Goal: Obtain resource: Obtain resource

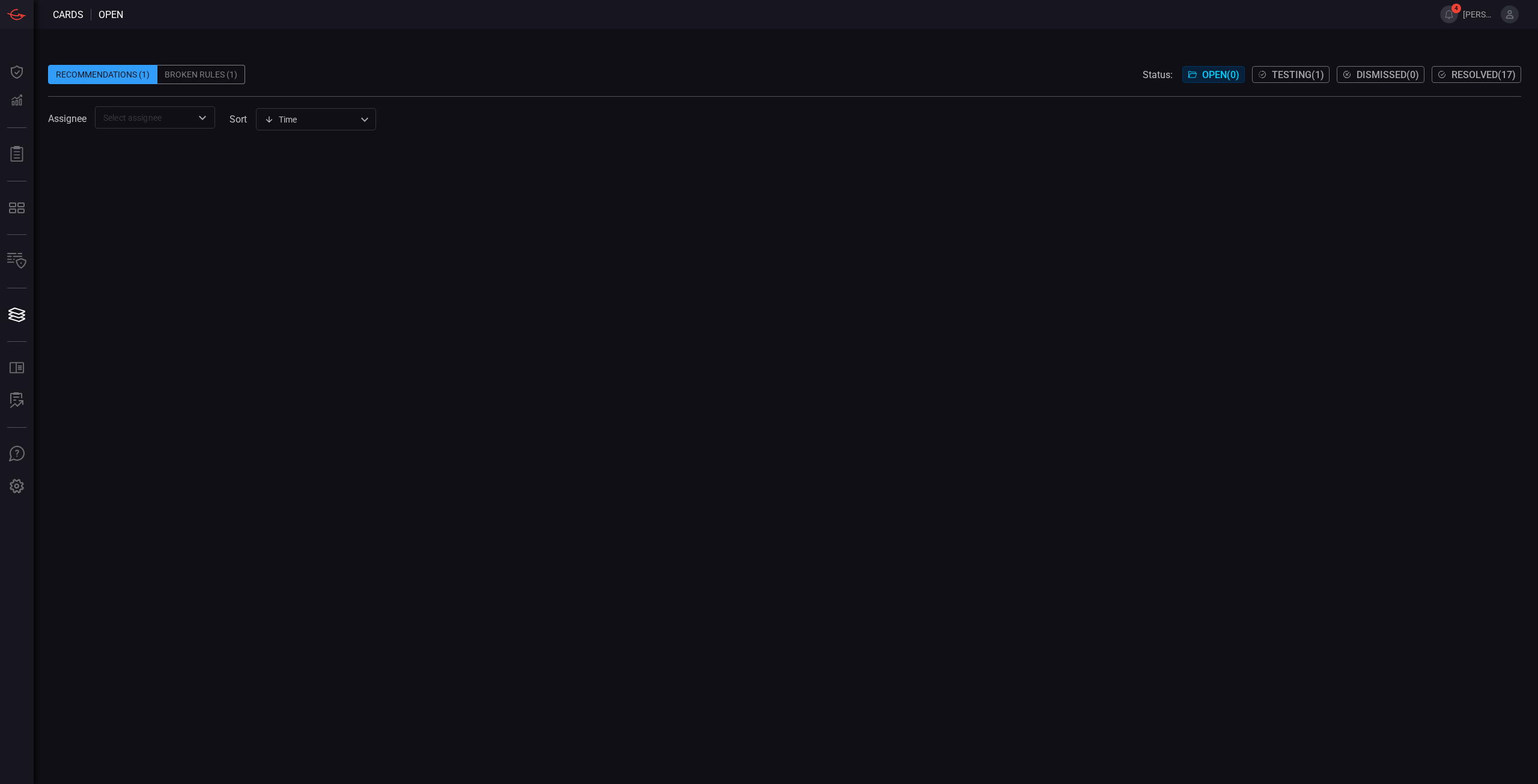
click at [110, 75] on div "Recommendations (1)" at bounding box center [103, 74] width 110 height 20
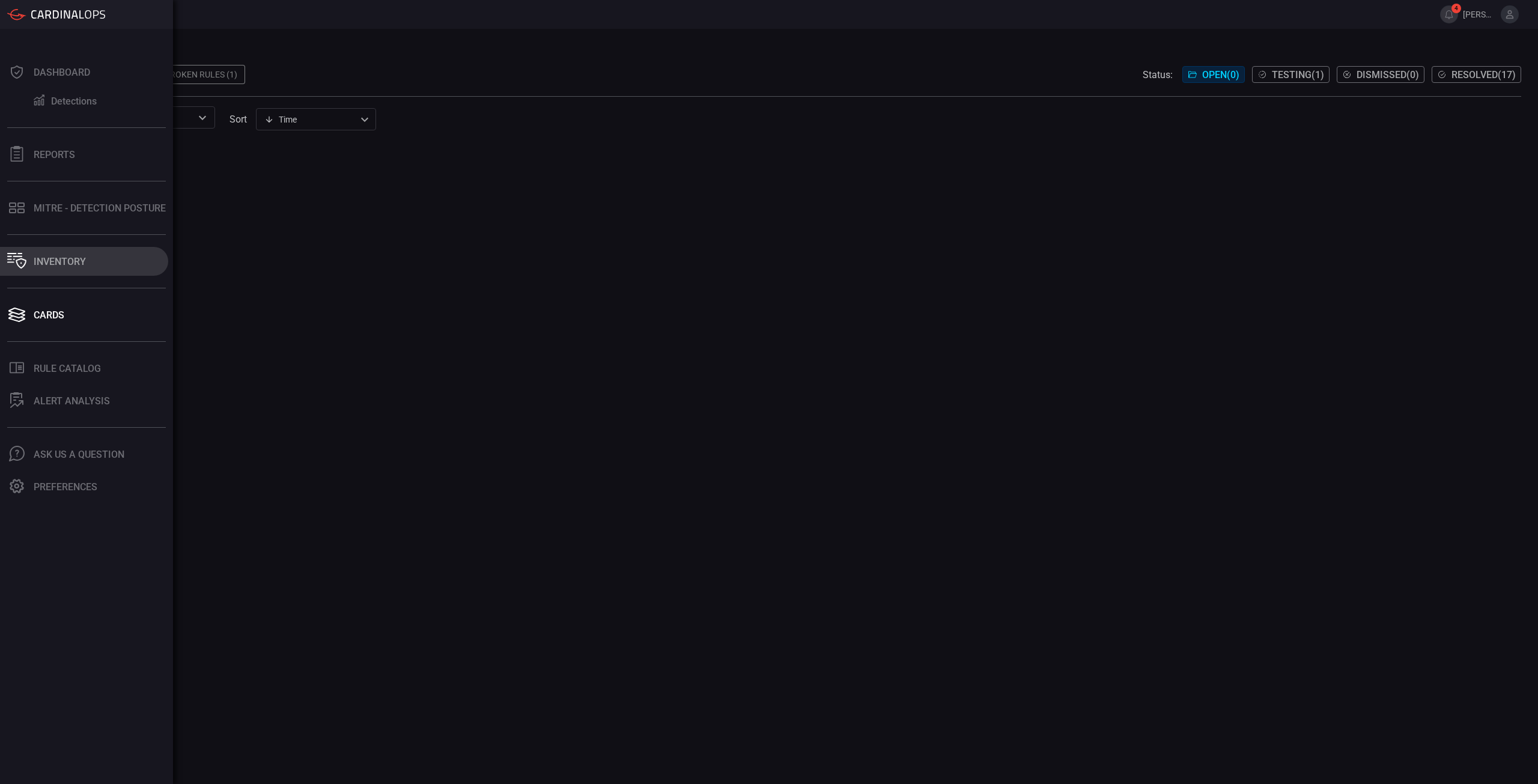
click at [16, 260] on icon at bounding box center [17, 260] width 20 height 16
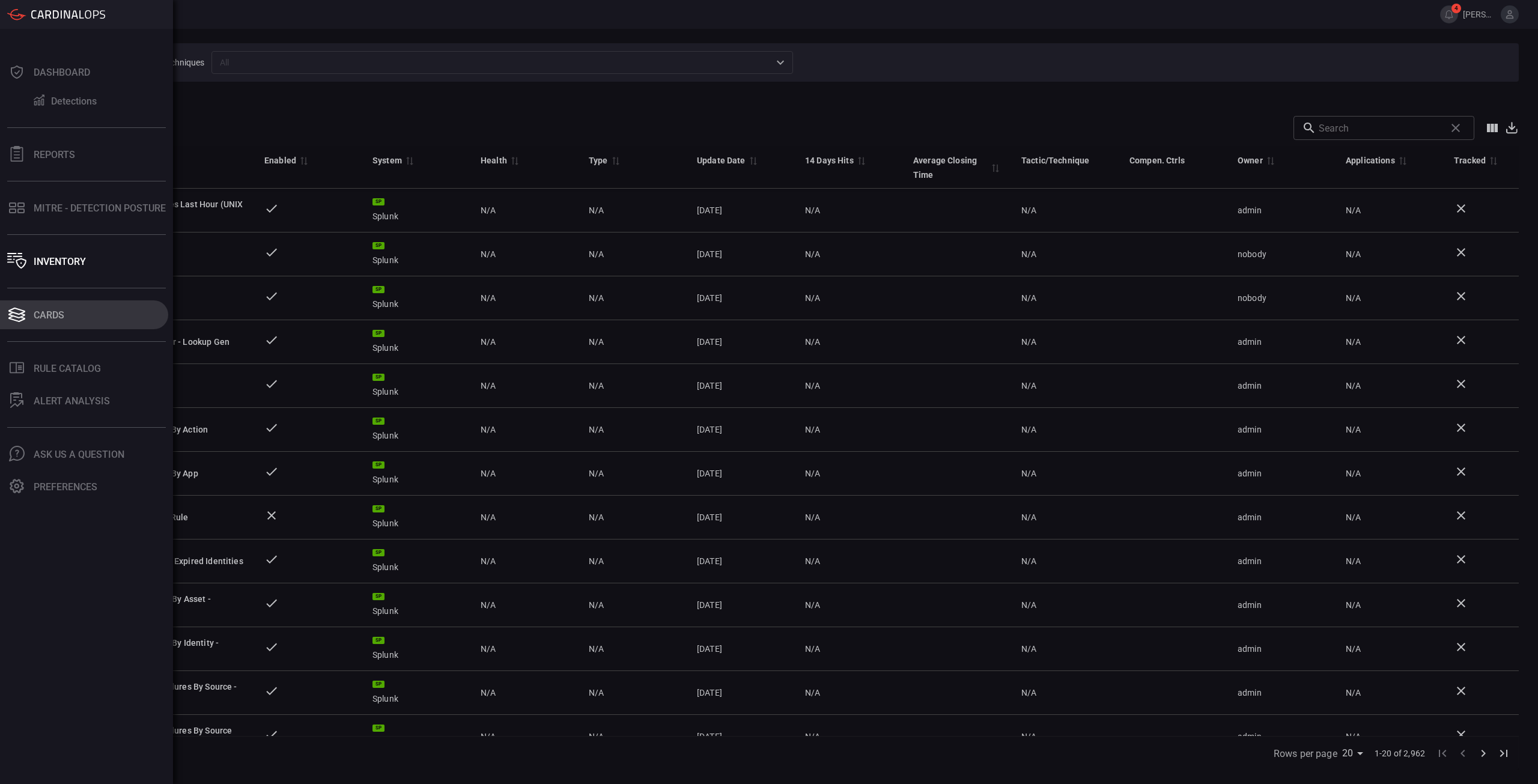
click at [23, 316] on icon at bounding box center [17, 315] width 17 height 6
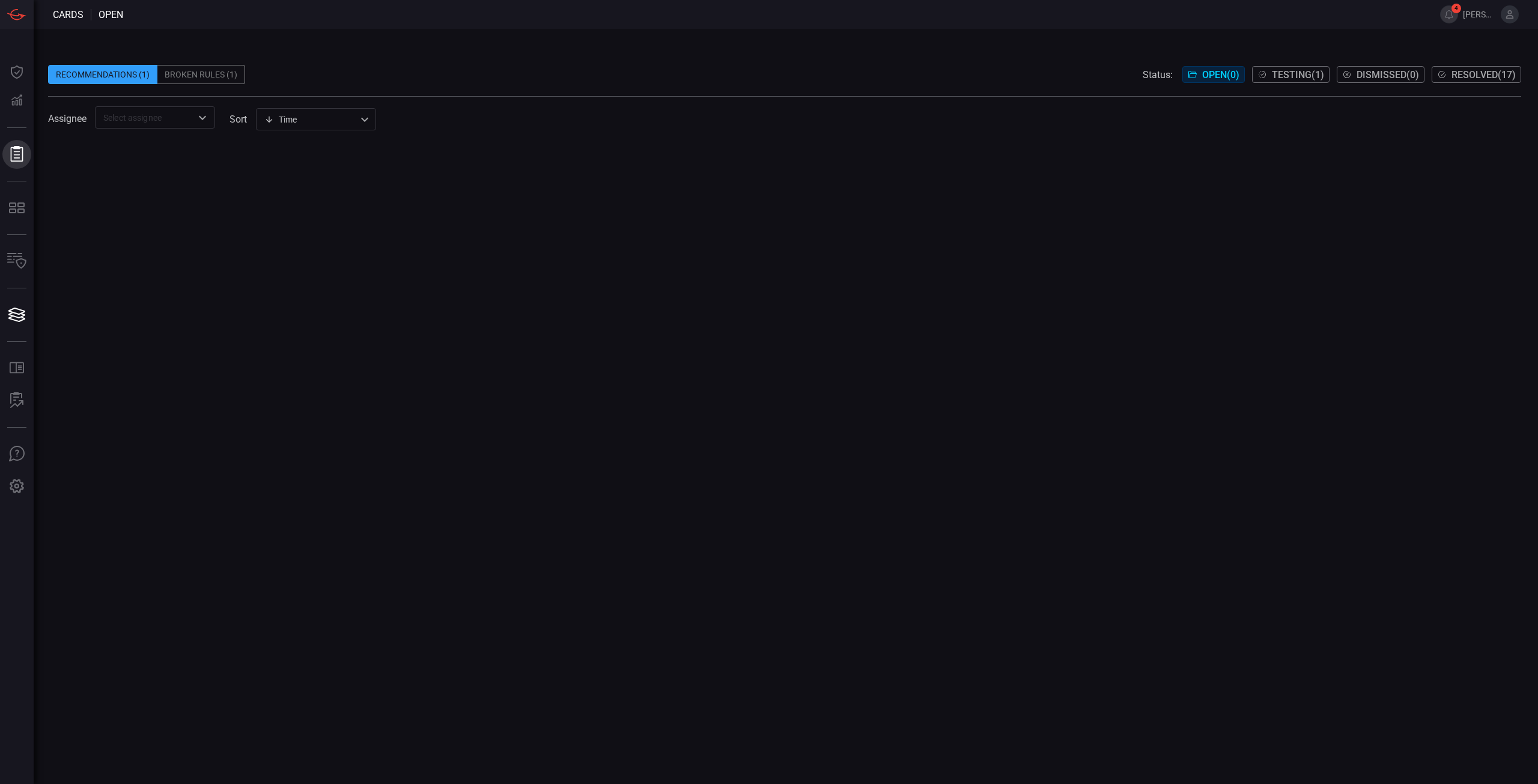
click at [18, 154] on icon at bounding box center [17, 154] width 16 height 16
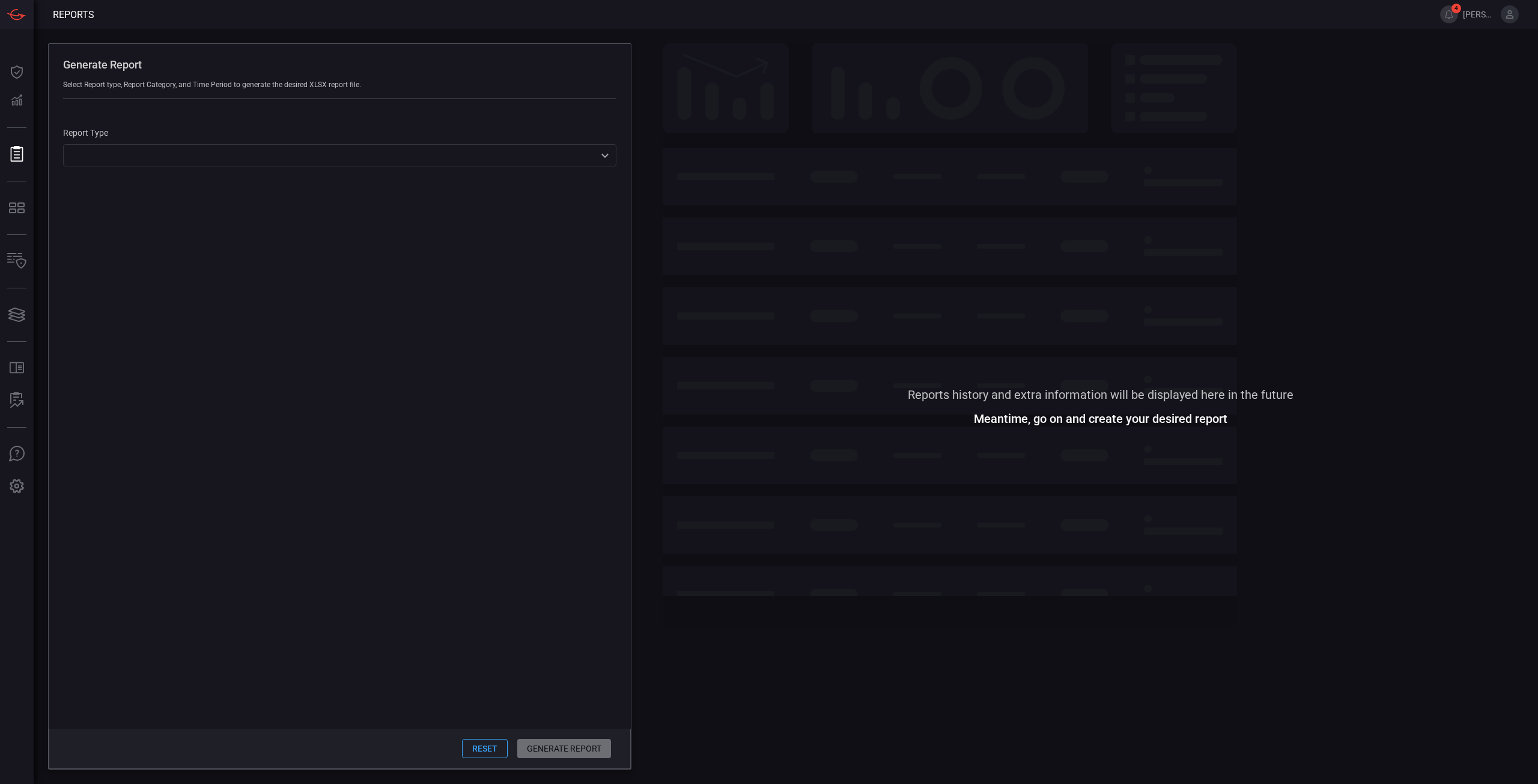
click at [1024, 302] on span at bounding box center [1100, 216] width 875 height 346
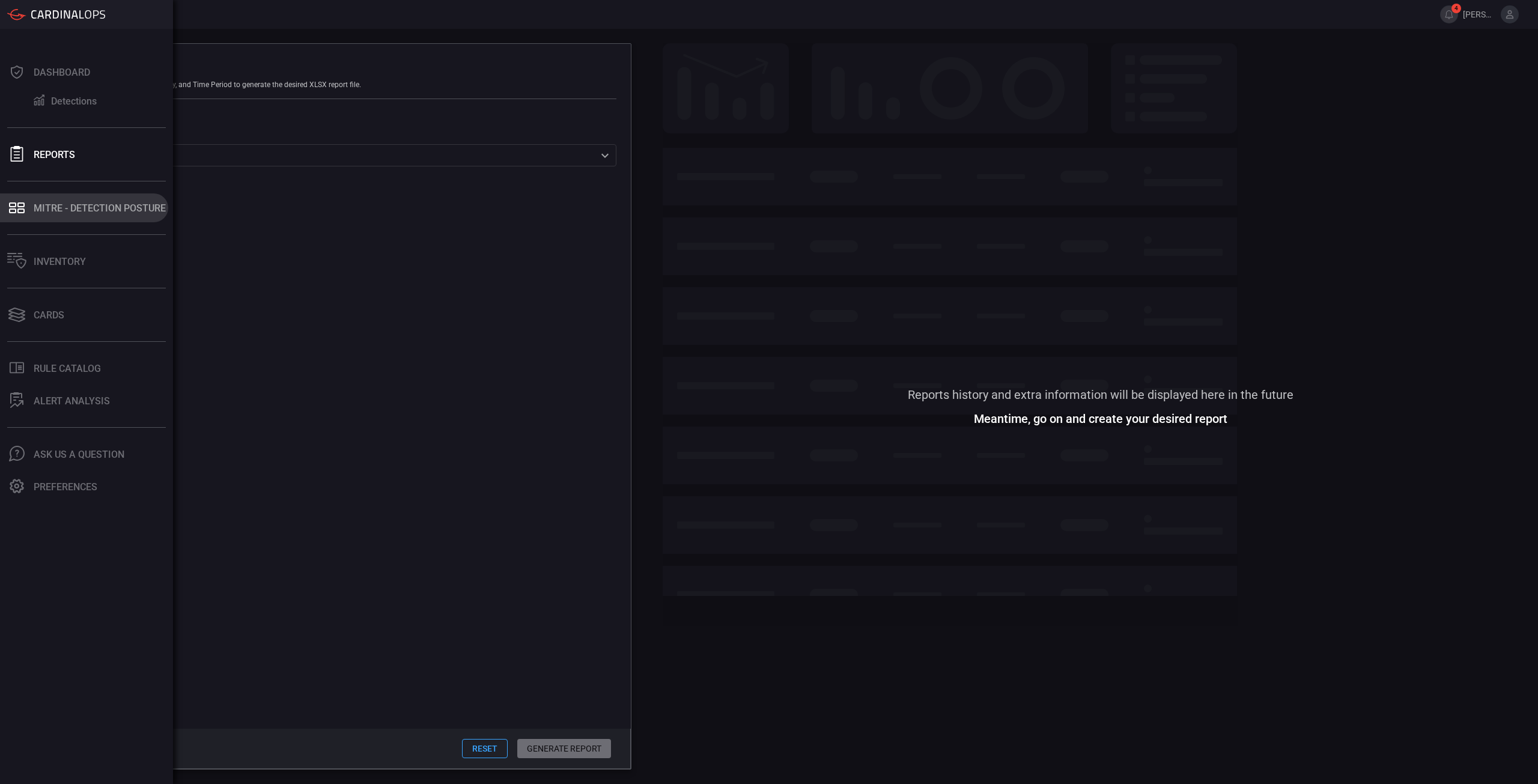
click at [17, 208] on icon at bounding box center [17, 208] width 20 height 17
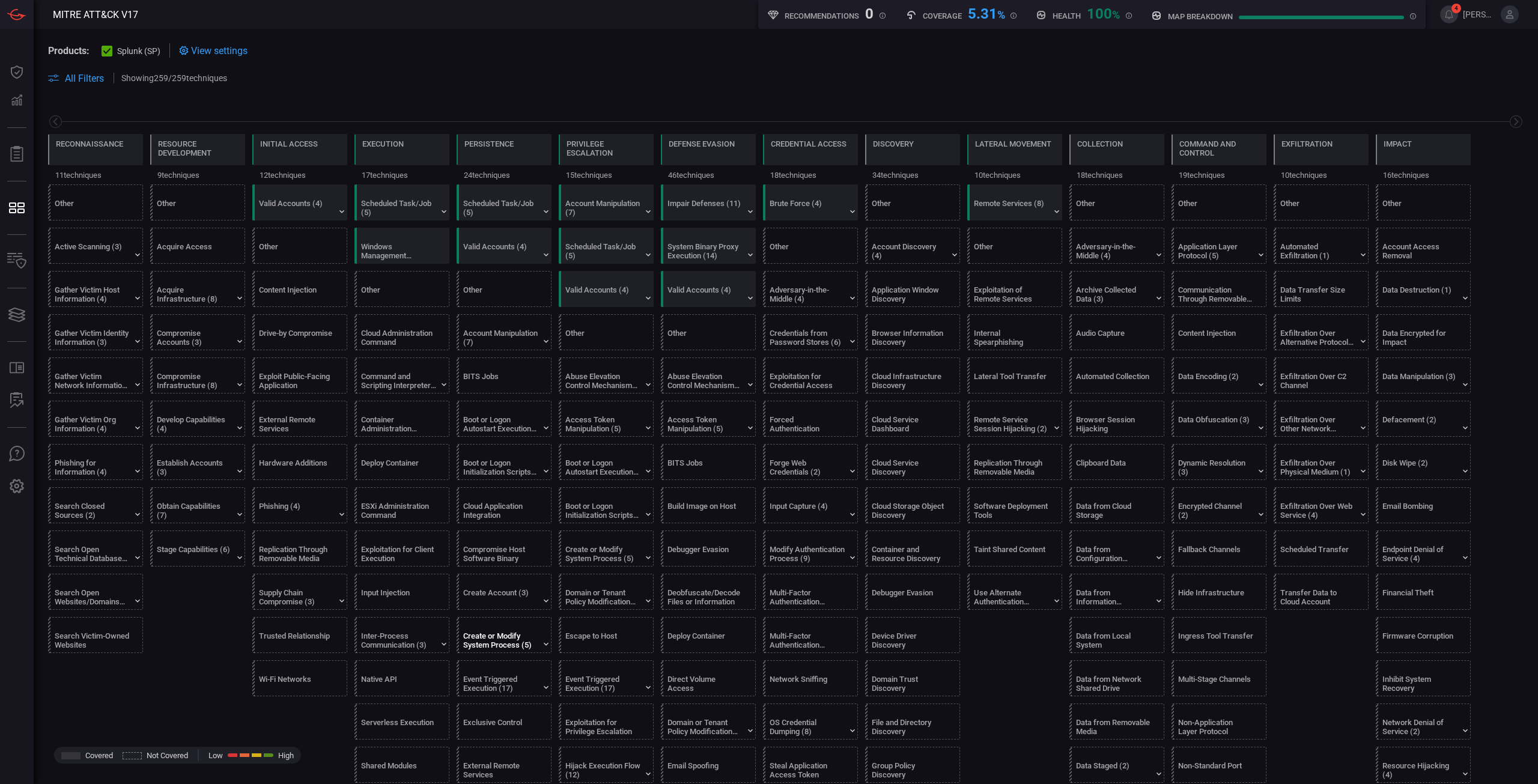
click at [497, 648] on div "Create or Modify System Process (5)" at bounding box center [500, 640] width 75 height 18
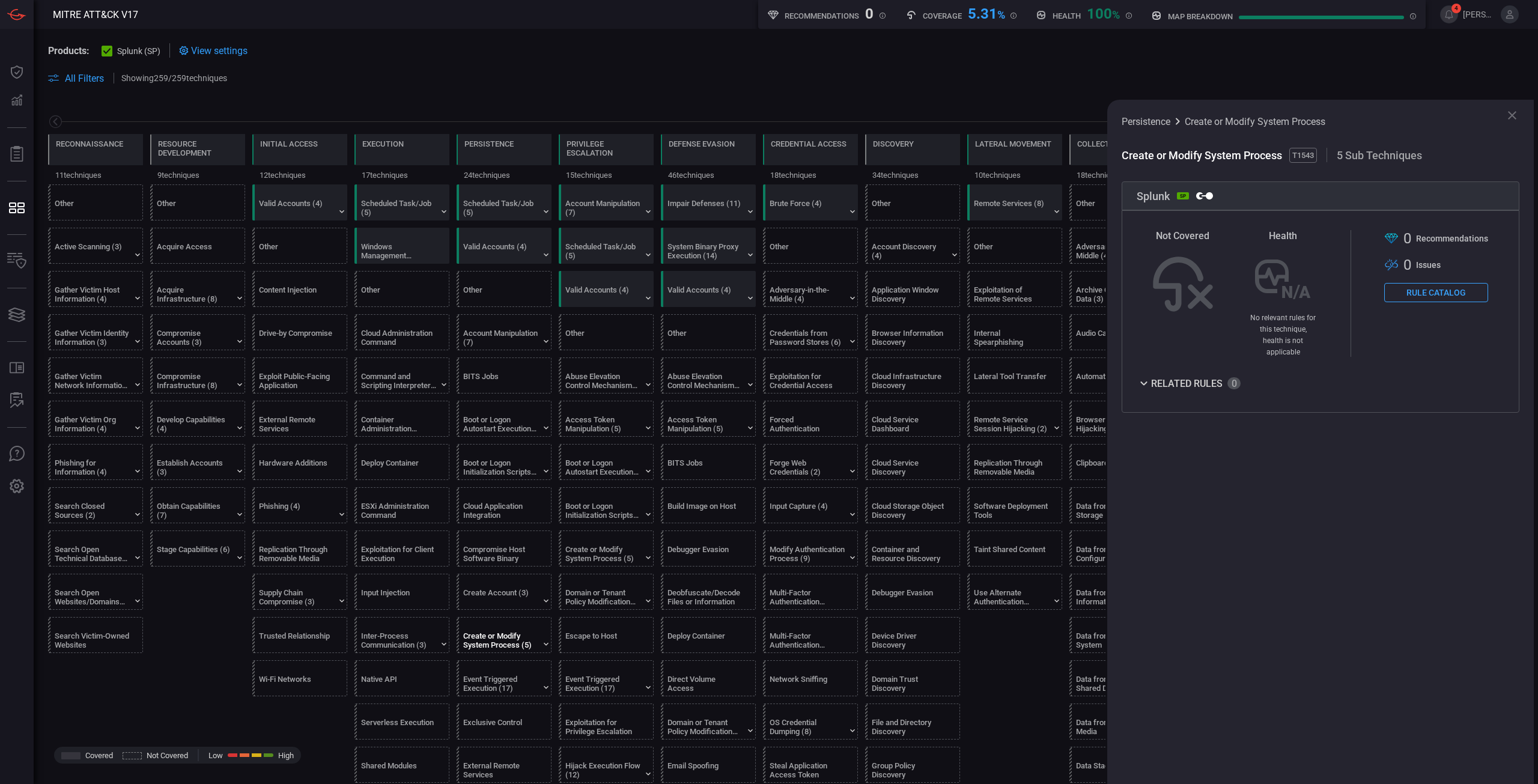
click at [1459, 293] on button "Rule Catalog" at bounding box center [1436, 293] width 104 height 20
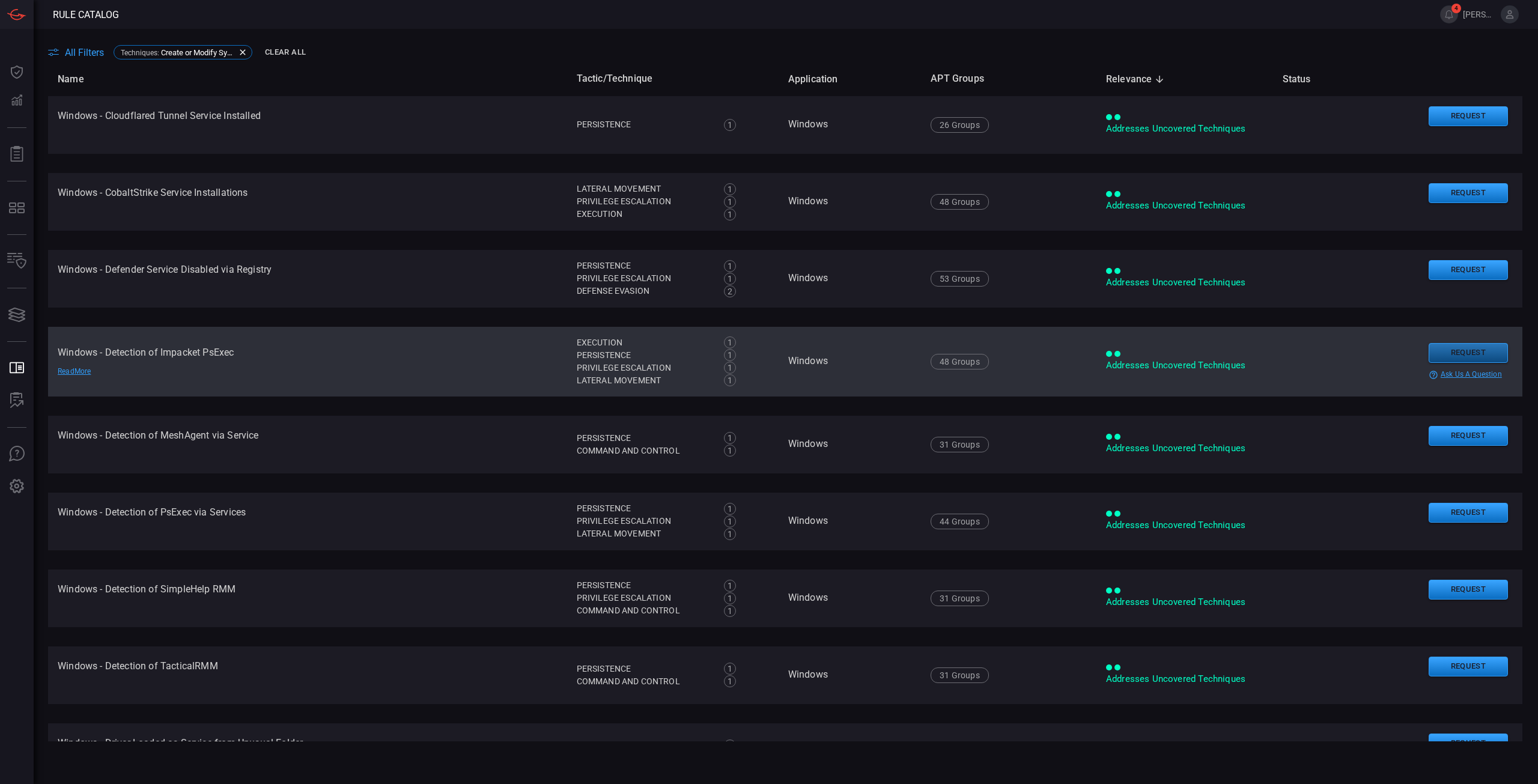
click at [1457, 350] on button "Request" at bounding box center [1468, 352] width 79 height 20
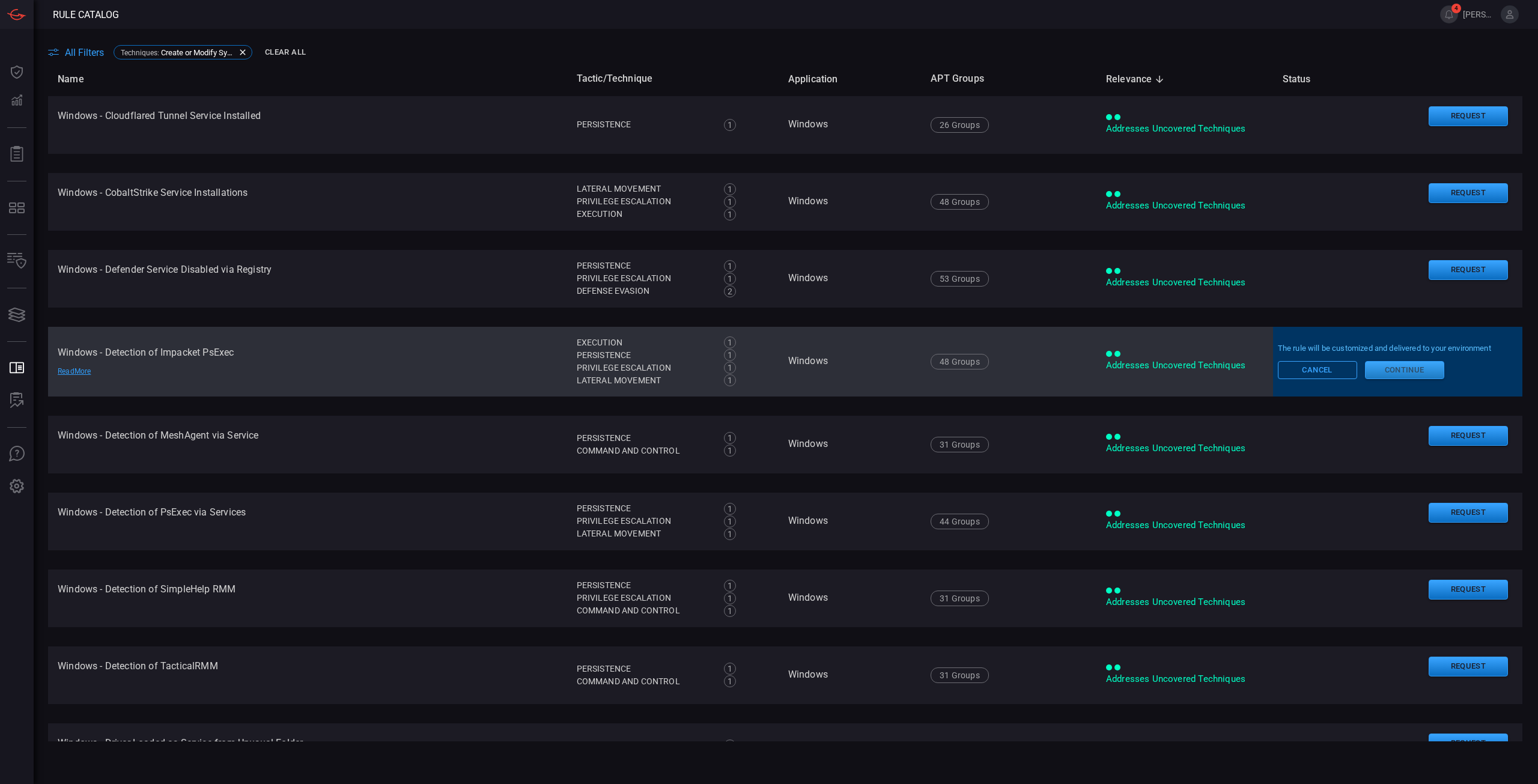
click at [1402, 369] on button "Continue" at bounding box center [1405, 370] width 79 height 18
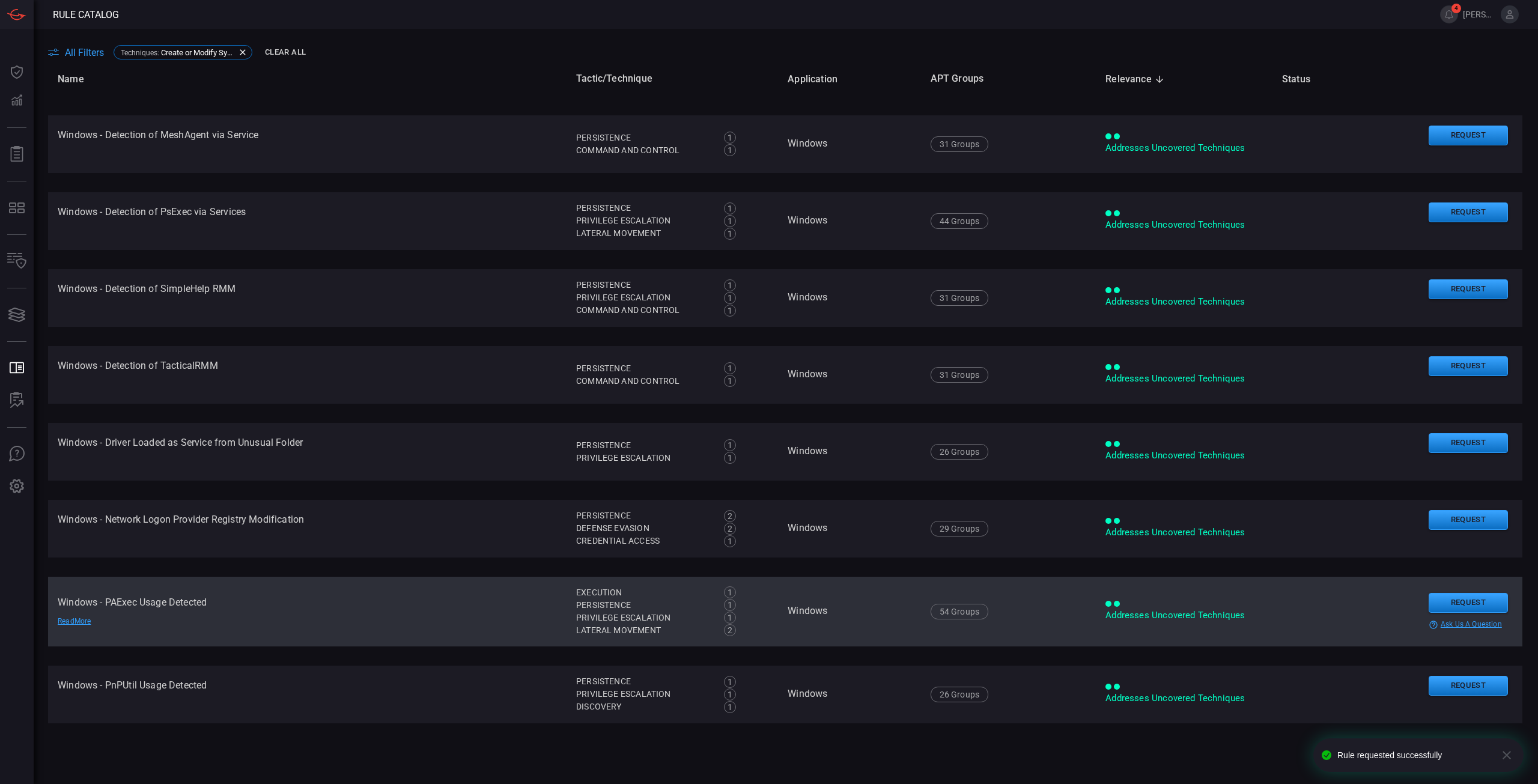
scroll to position [360, 0]
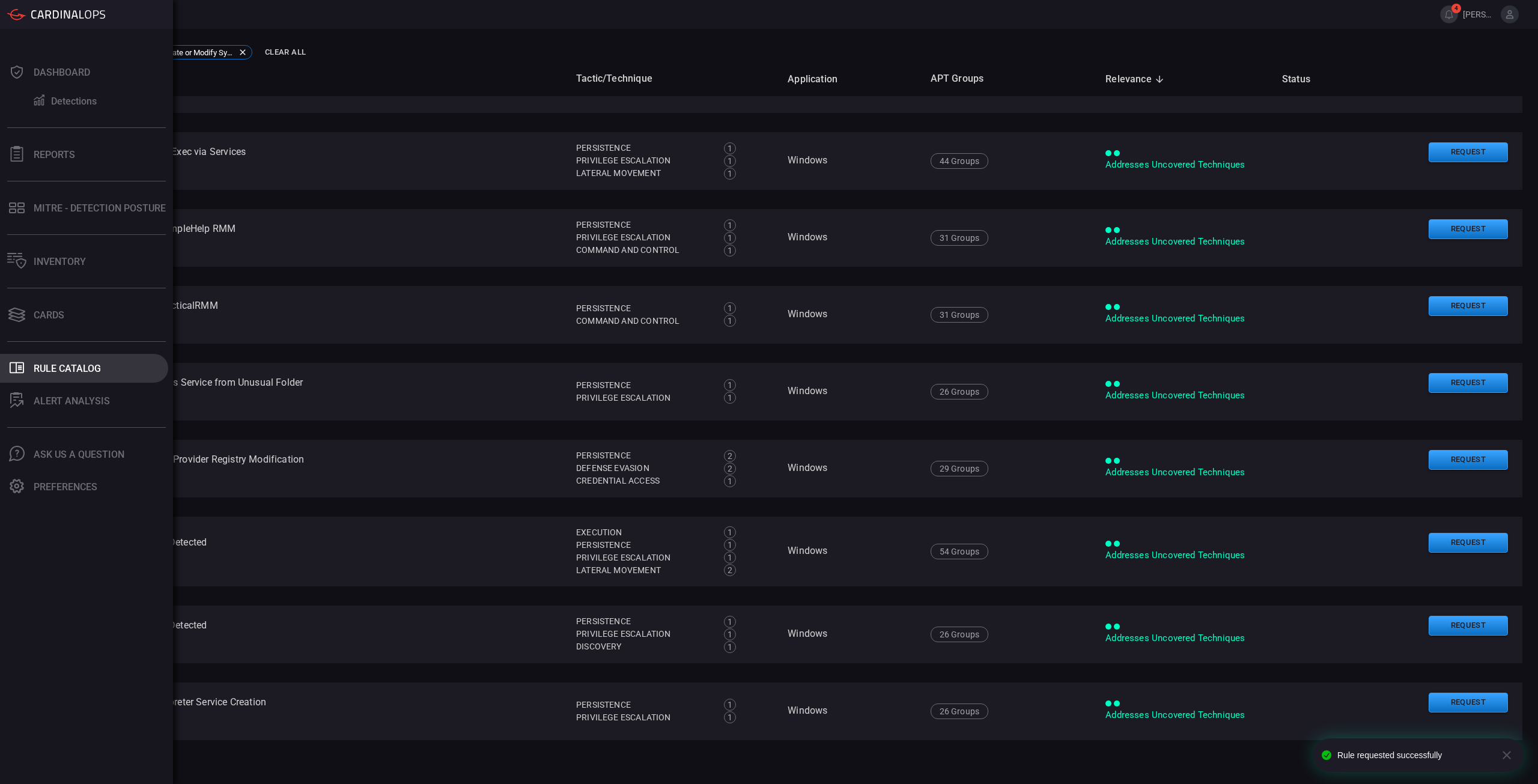
click at [70, 370] on div "Rule Catalog" at bounding box center [67, 369] width 68 height 12
click at [75, 403] on div "ALERT ANALYSIS" at bounding box center [71, 401] width 76 height 12
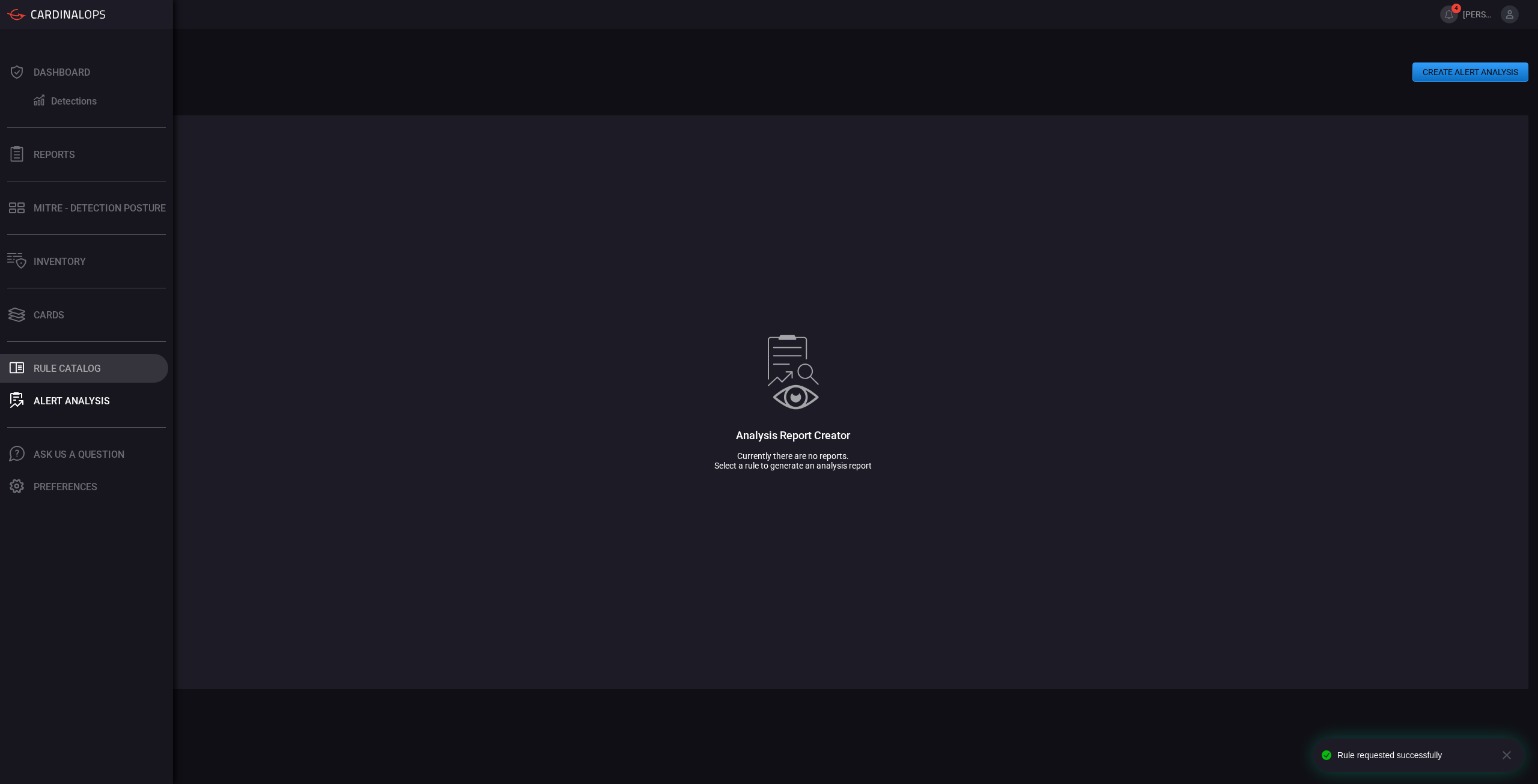
click at [33, 370] on button ".st0_rule_catalog_icon{fill: currentColor;} Rule Catalog" at bounding box center [84, 368] width 168 height 28
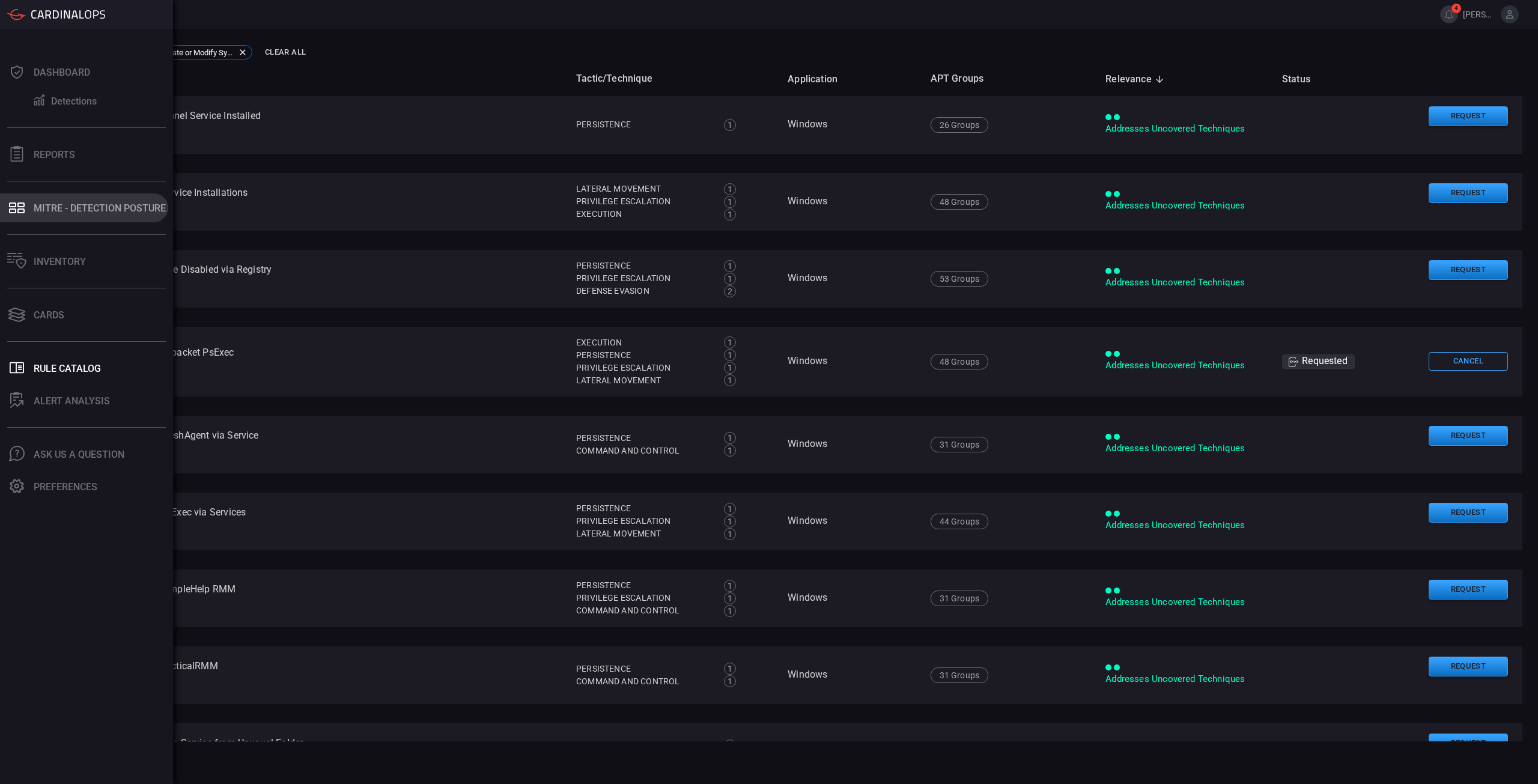
click at [117, 210] on div "MITRE - Detection Posture" at bounding box center [99, 208] width 132 height 12
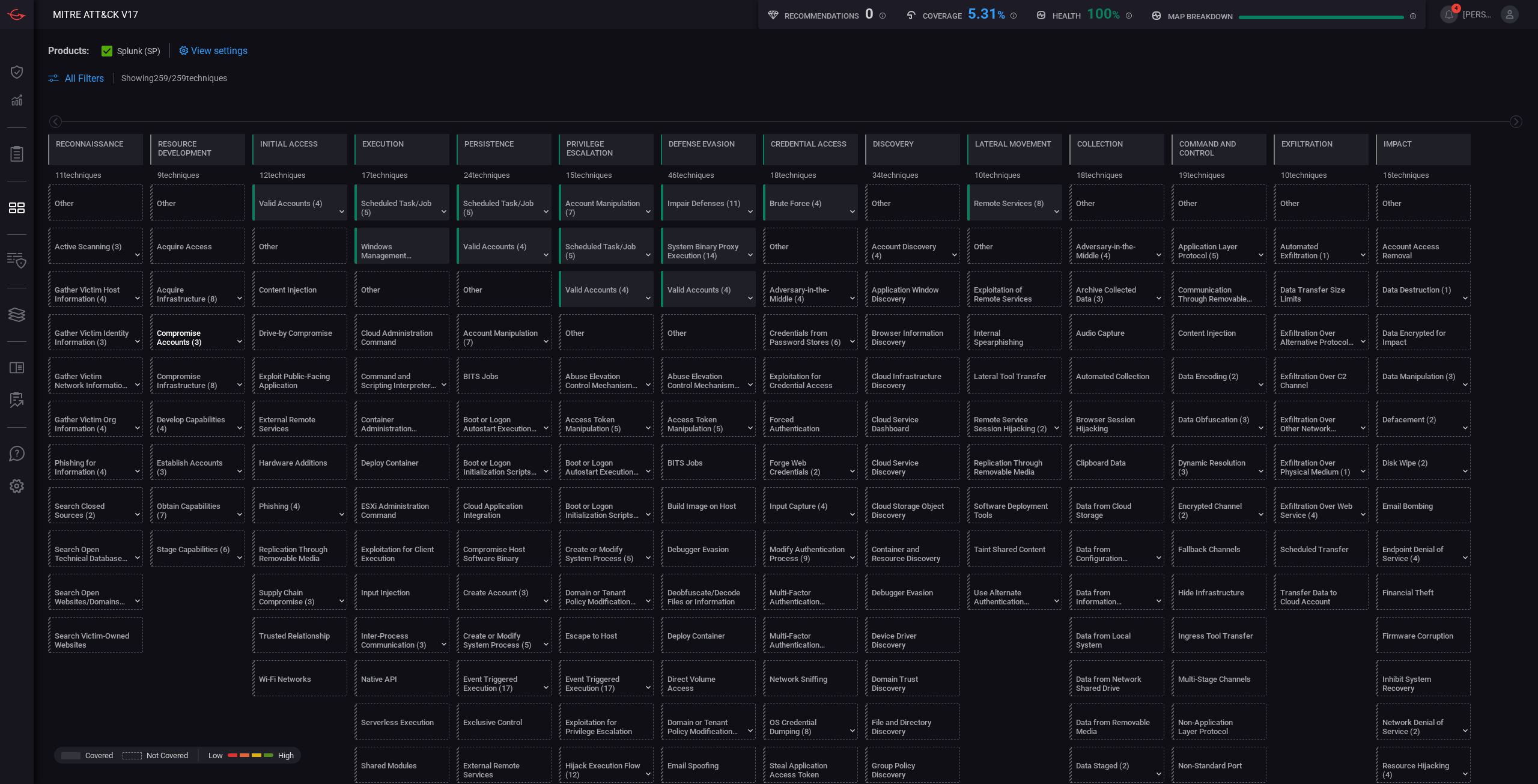
click at [213, 346] on div "Compromise Accounts (3)" at bounding box center [201, 333] width 95 height 35
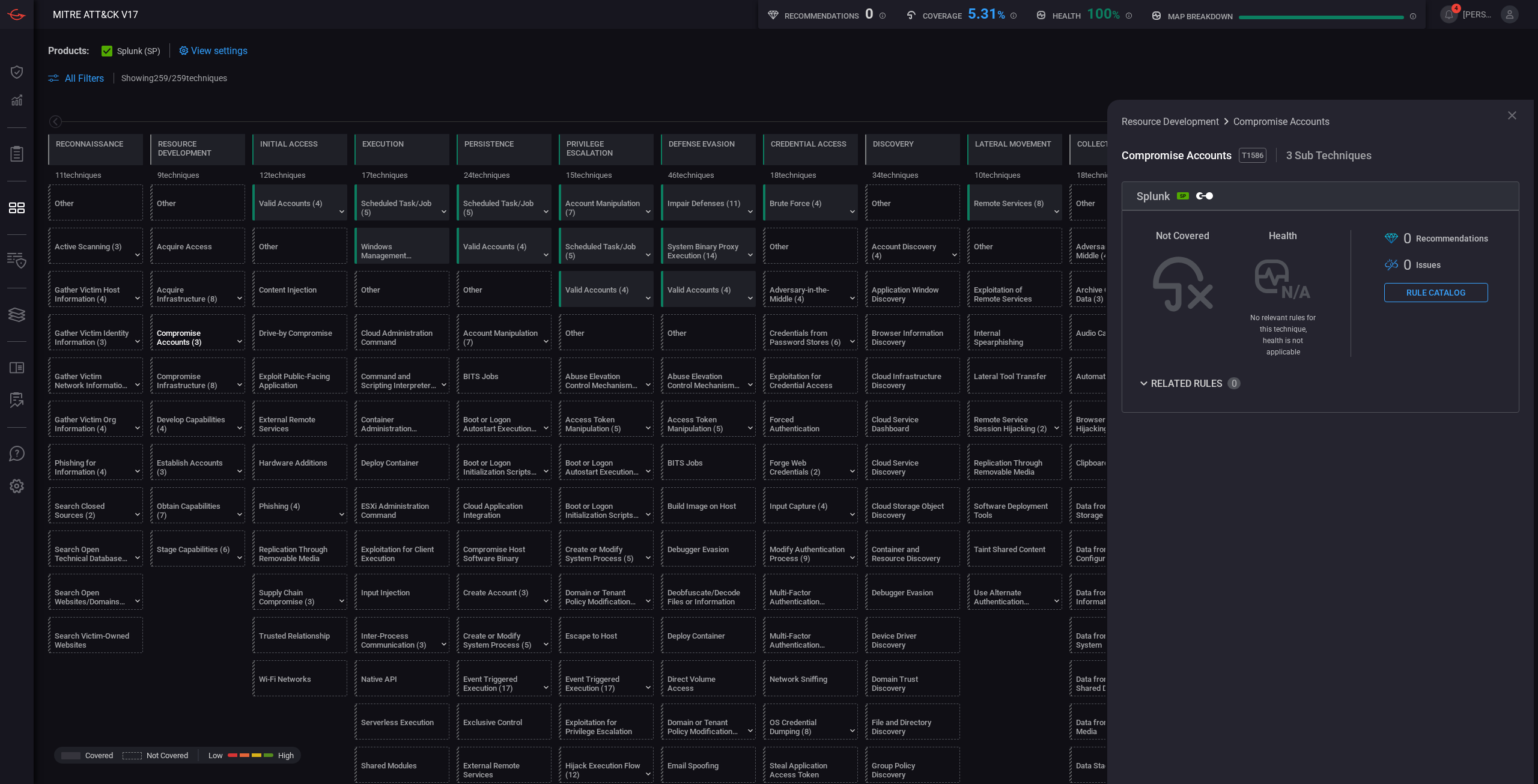
click at [1463, 298] on button "Rule Catalog" at bounding box center [1436, 293] width 104 height 20
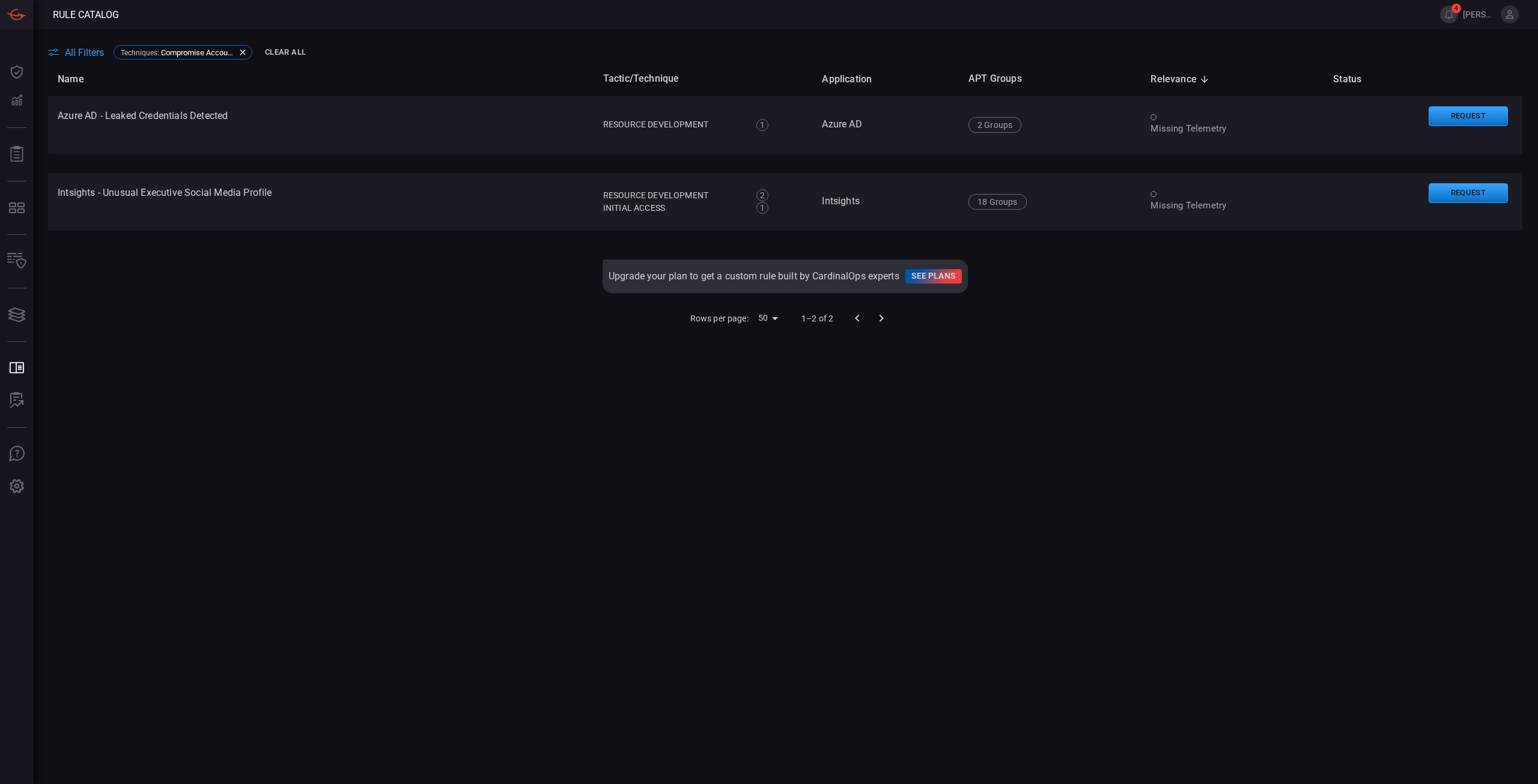
click at [342, 445] on div "Name Tactic/Technique Application APT Groups Relevance sorted descending Status…" at bounding box center [785, 401] width 1474 height 679
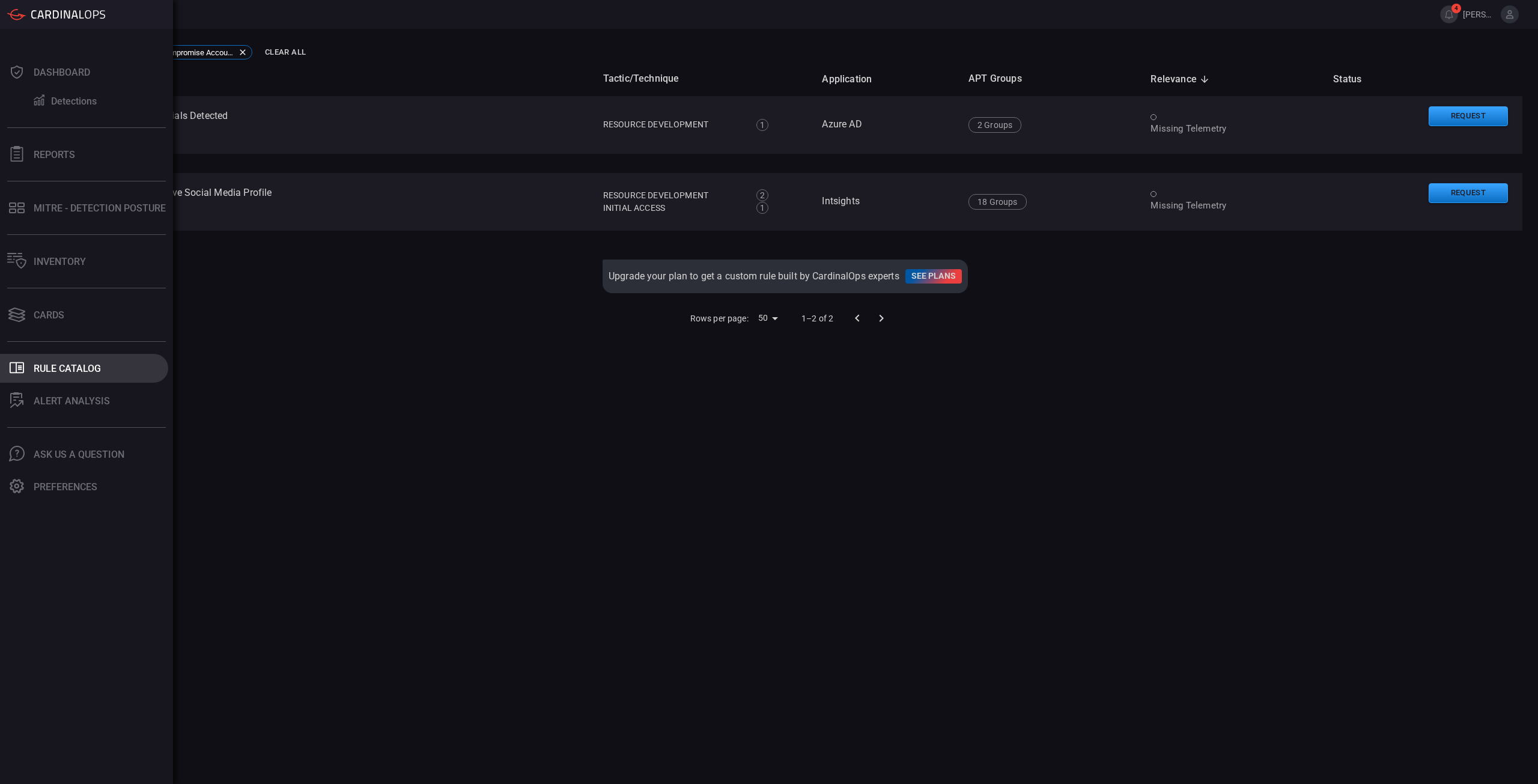
click at [52, 368] on div "Rule Catalog" at bounding box center [67, 369] width 68 height 12
click at [68, 218] on button "MITRE - Detection Posture" at bounding box center [84, 208] width 168 height 28
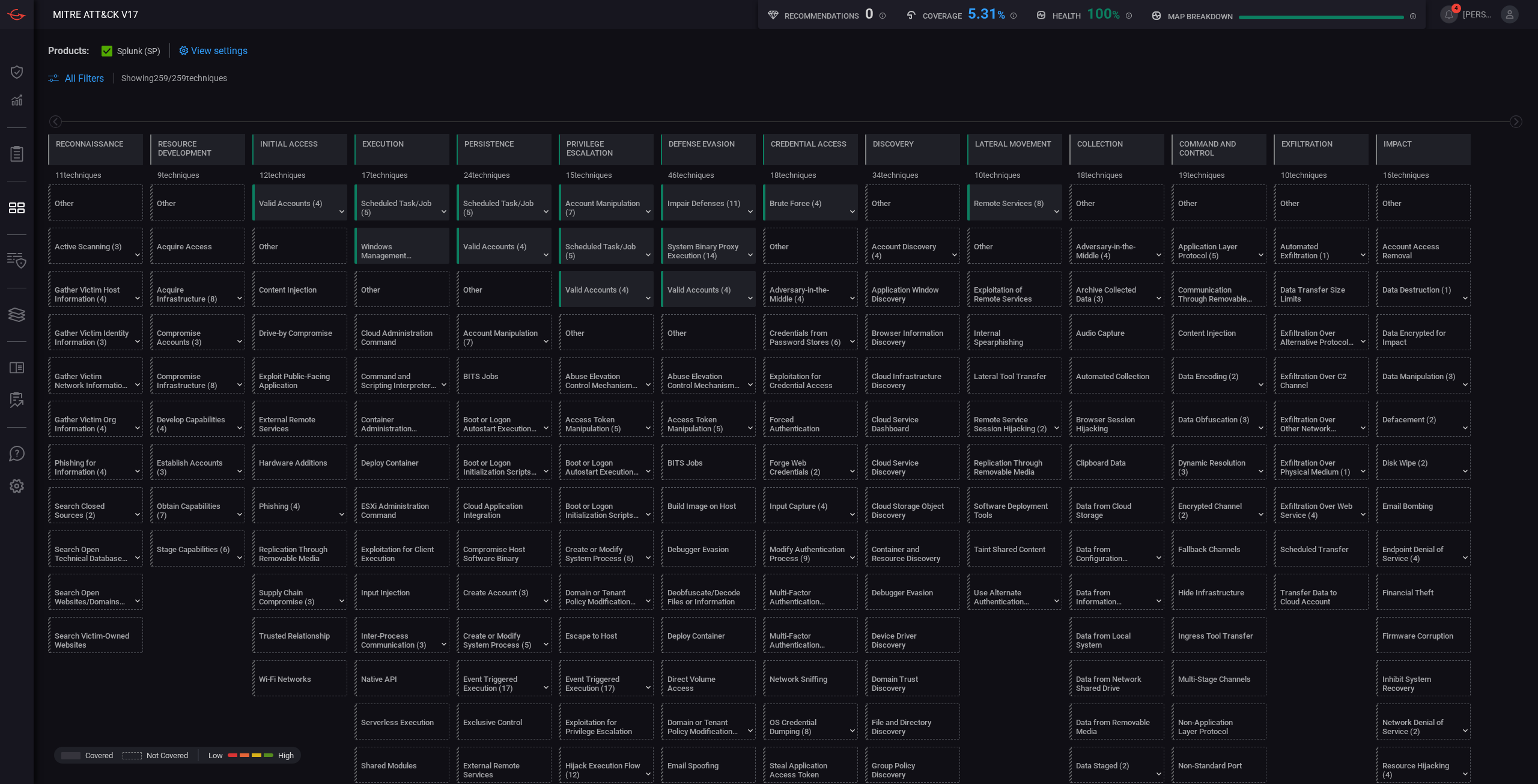
scroll to position [300, 0]
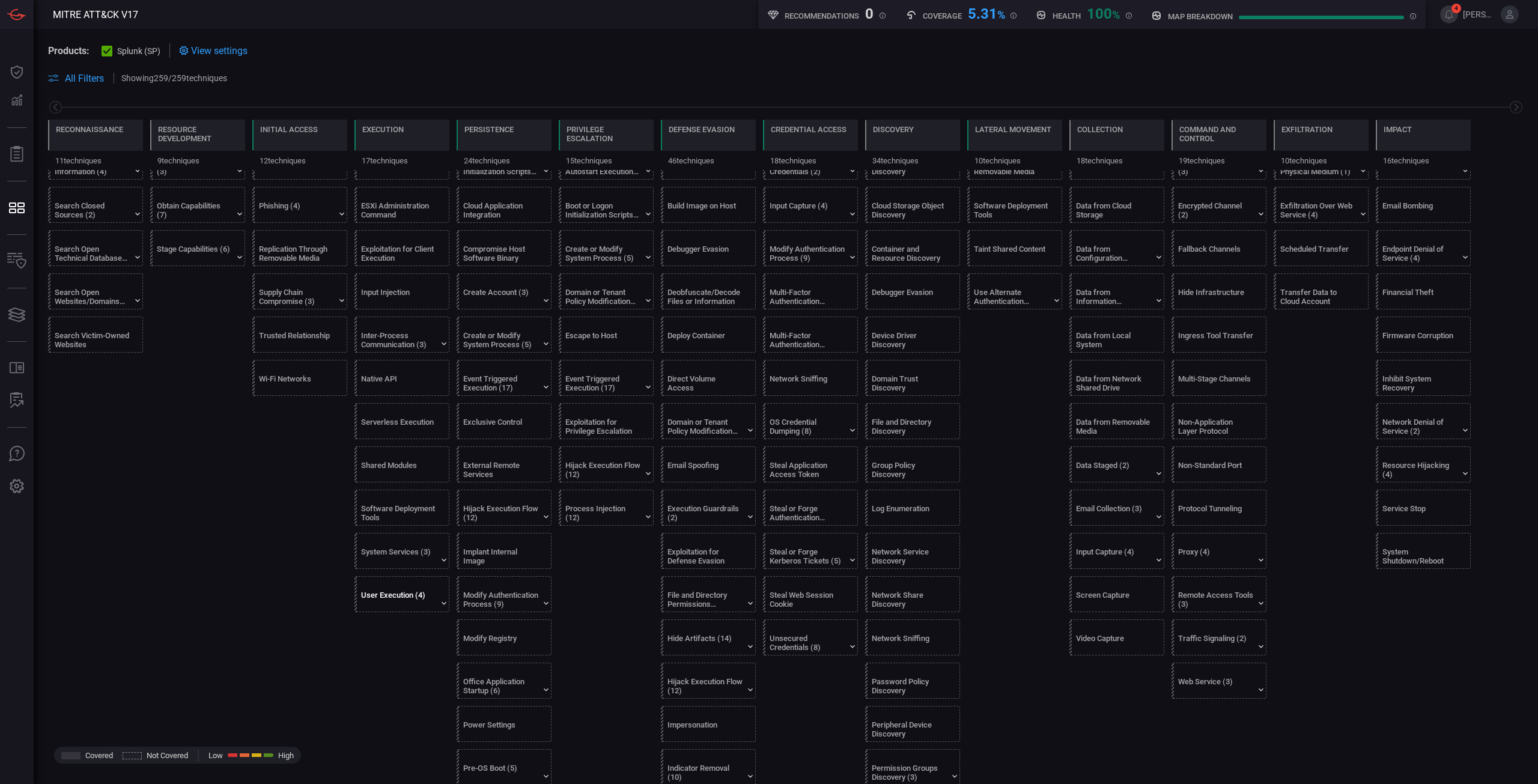
click at [409, 599] on div "User Execution (4)" at bounding box center [398, 599] width 75 height 18
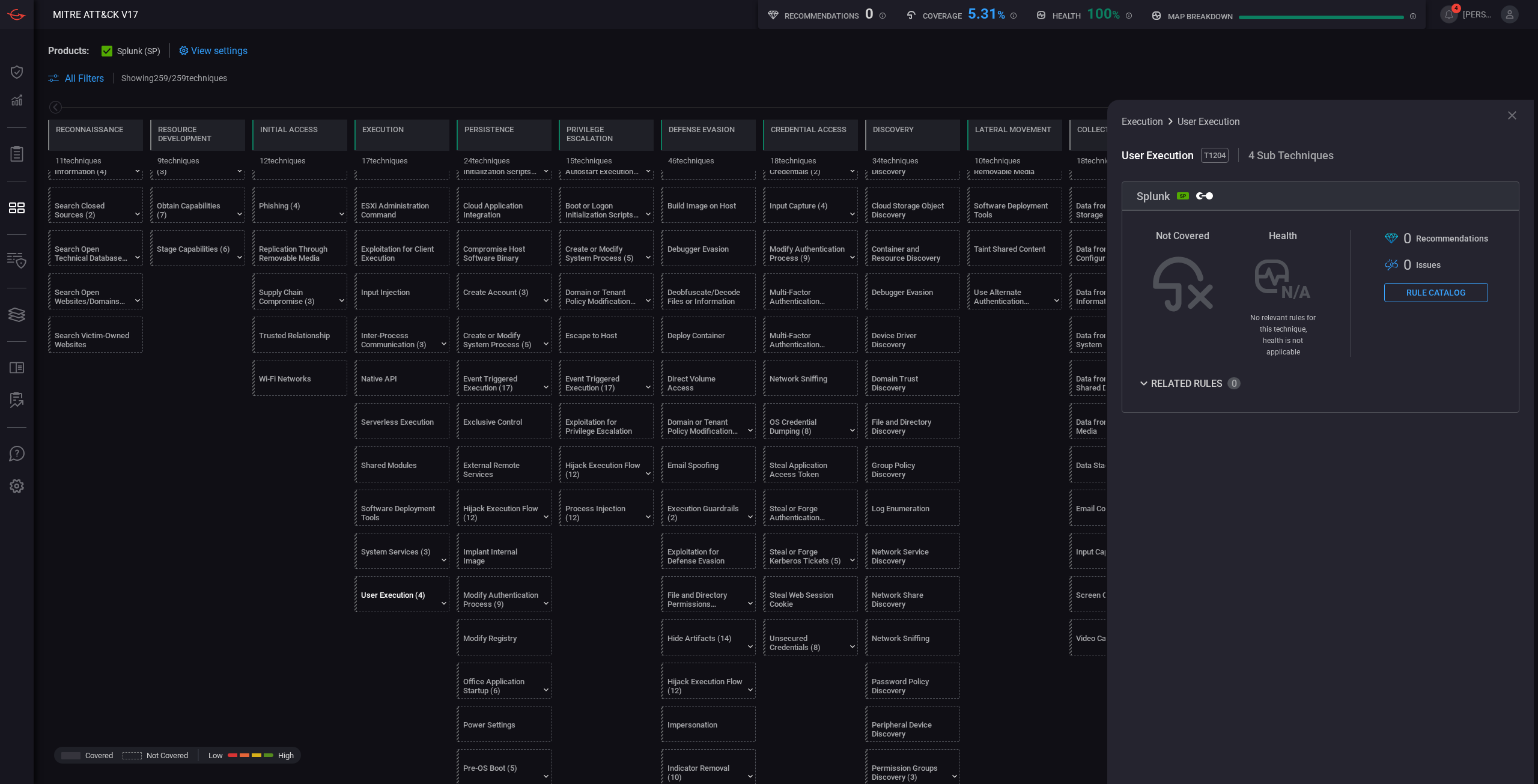
click at [1448, 301] on button "Rule Catalog" at bounding box center [1436, 293] width 104 height 20
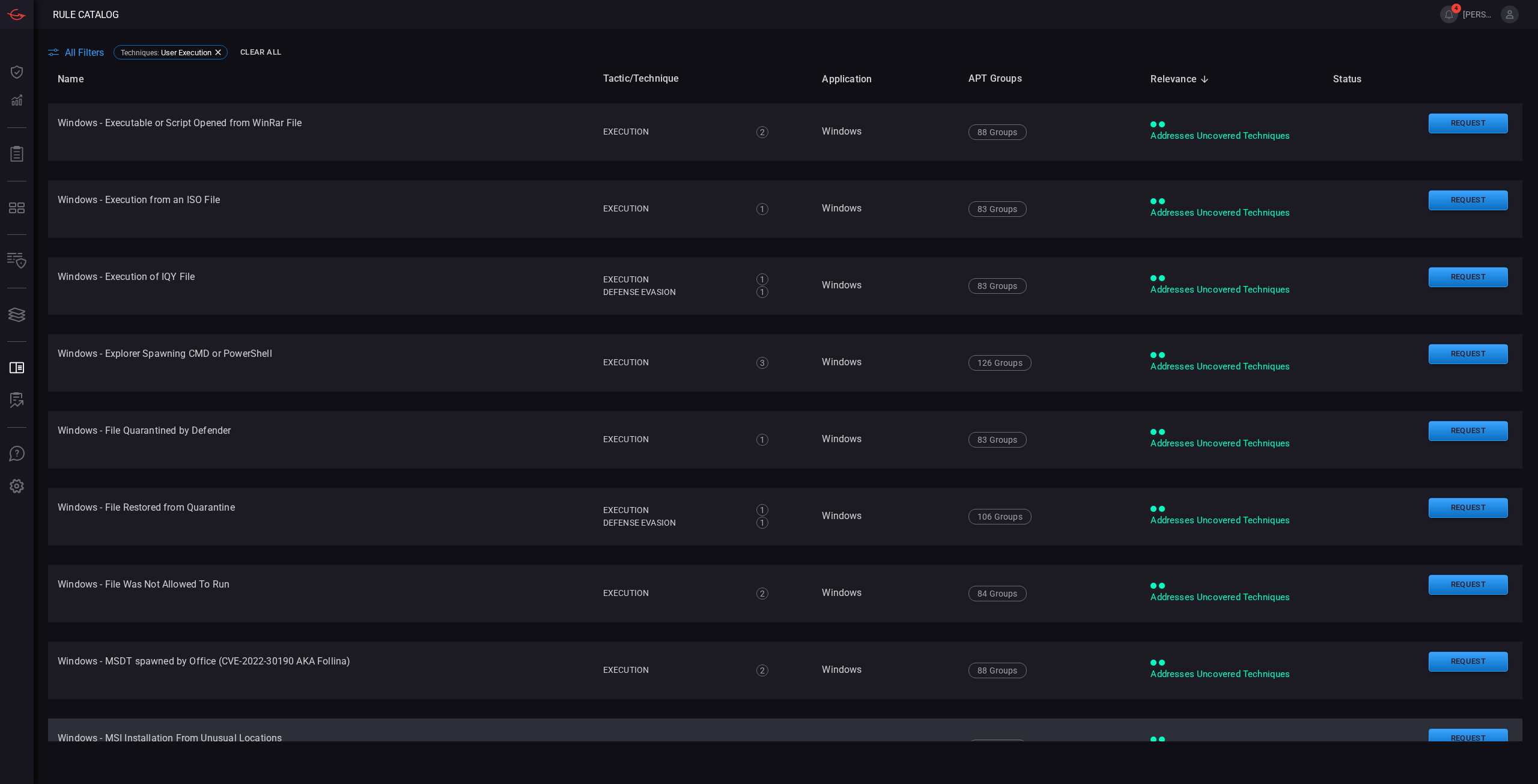
scroll to position [481, 0]
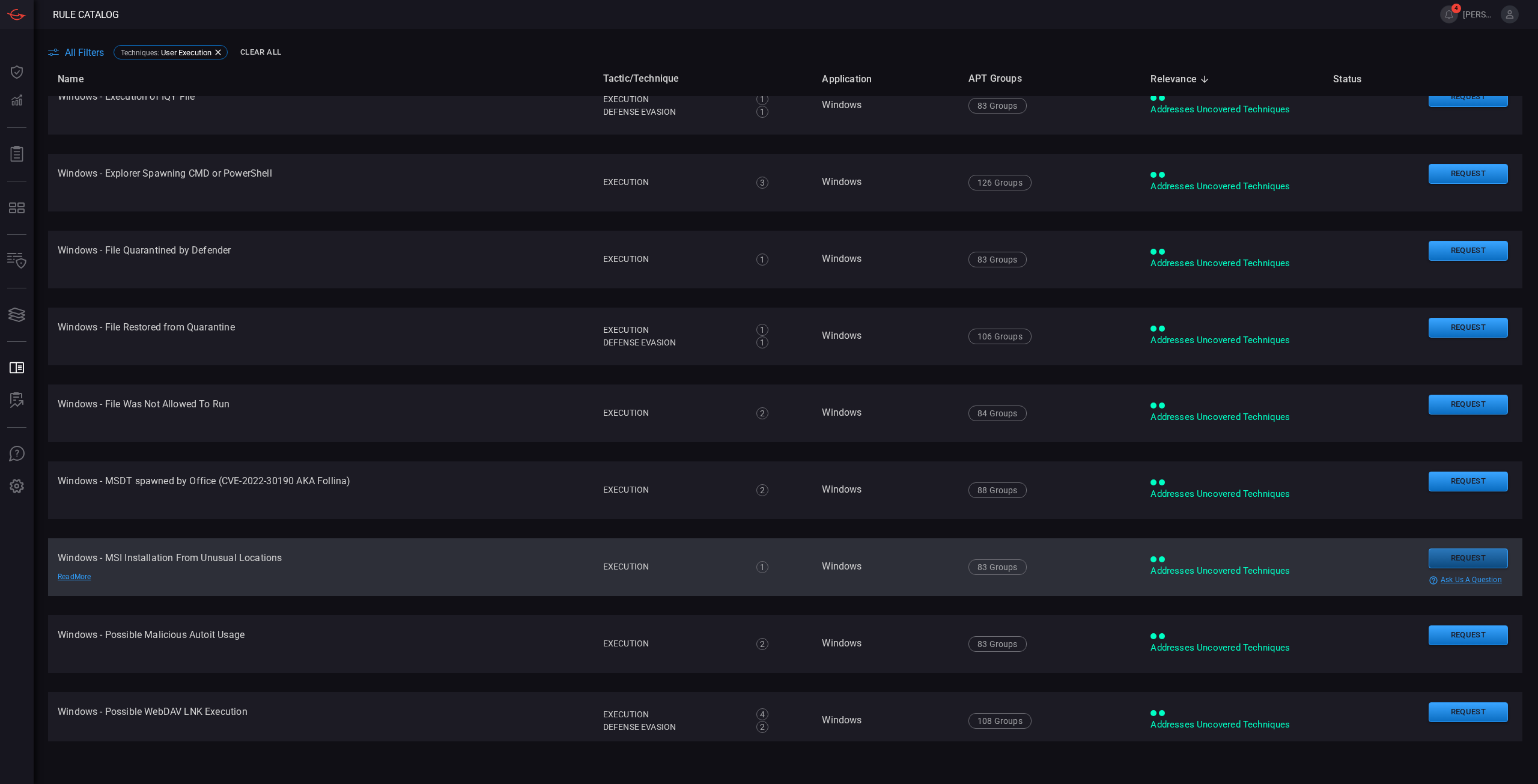
click at [1464, 564] on button "Request" at bounding box center [1468, 558] width 79 height 20
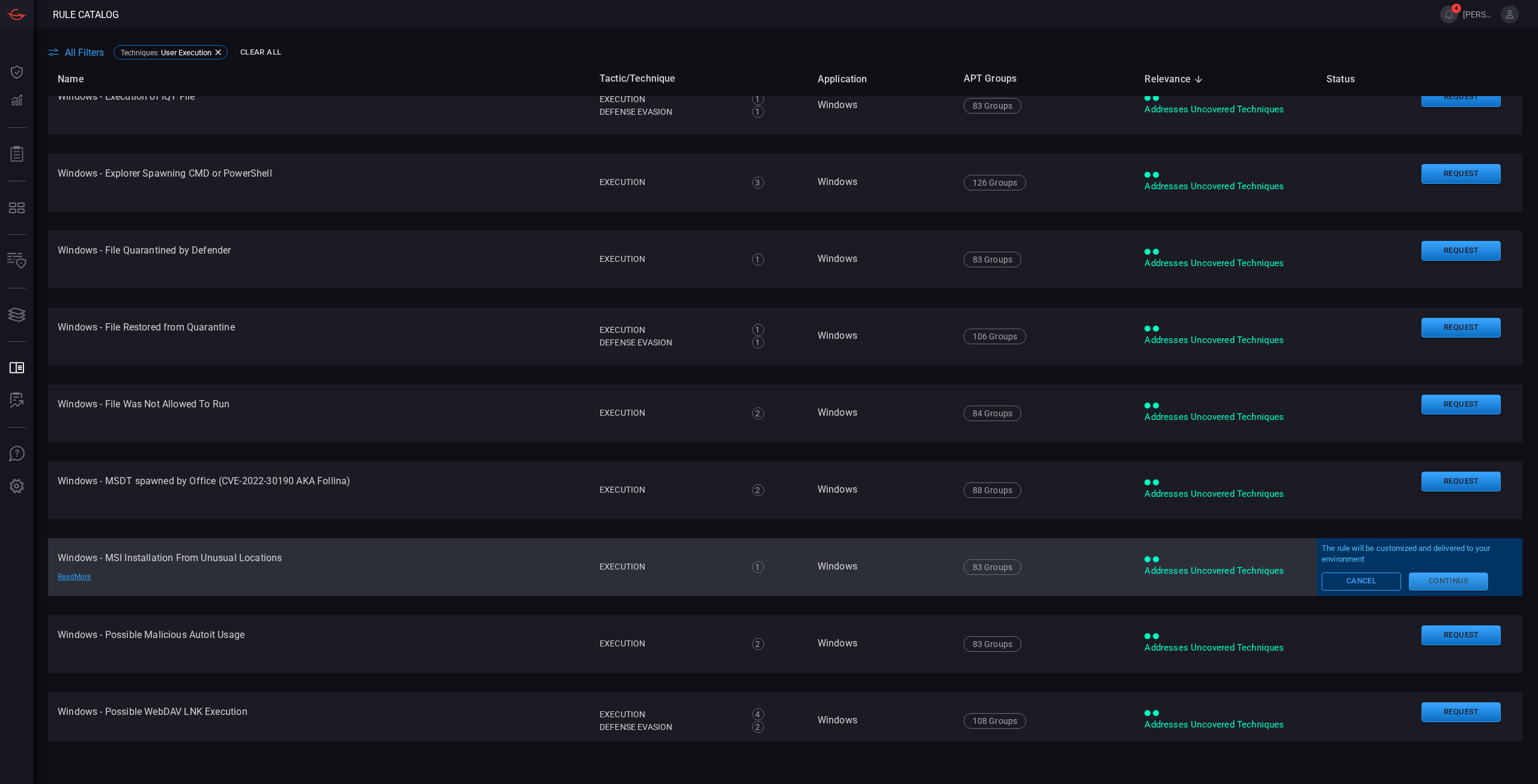
click at [1421, 585] on button "Continue" at bounding box center [1448, 581] width 79 height 18
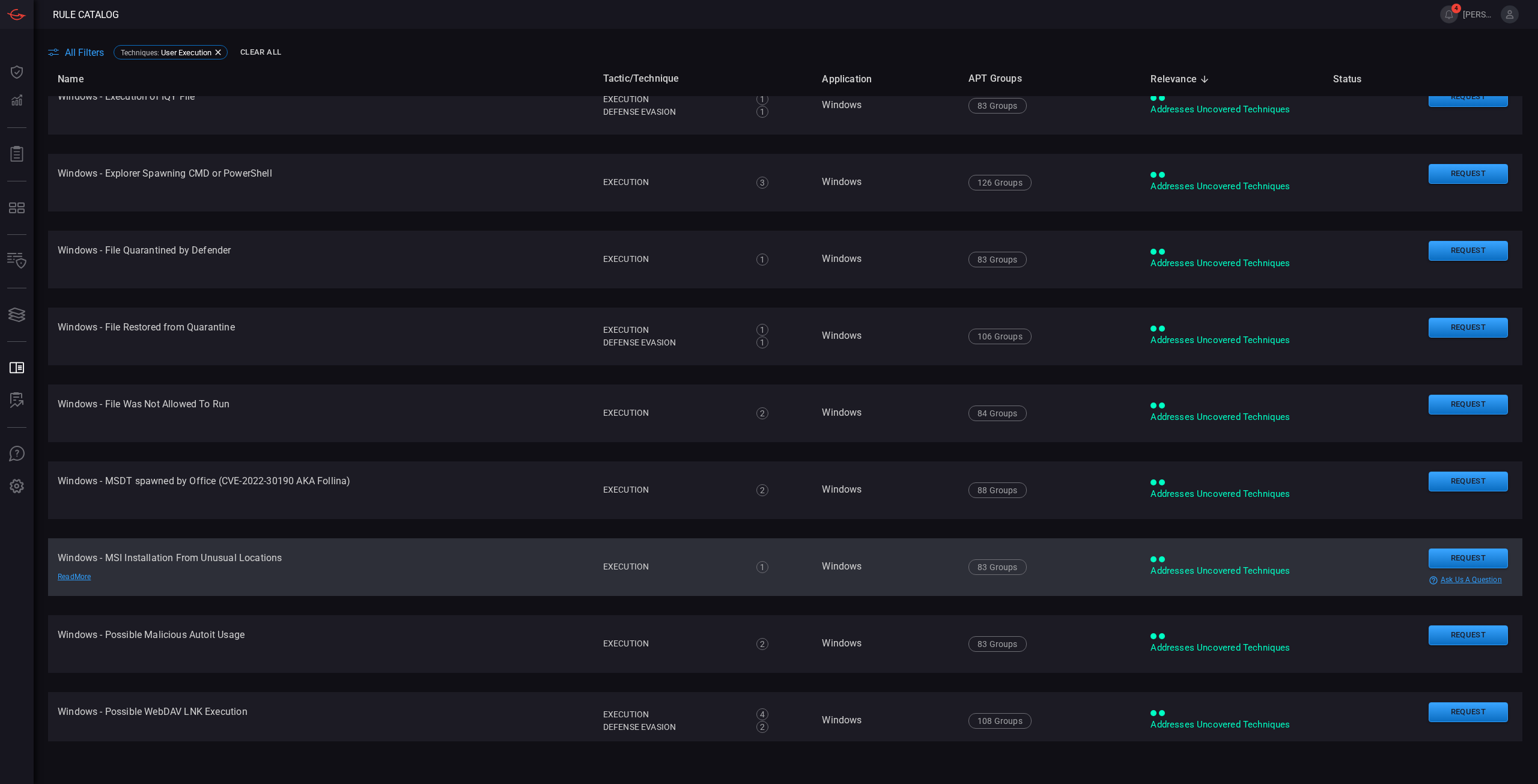
click at [1521, 18] on span at bounding box center [1529, 14] width 20 height 28
click at [1512, 17] on icon at bounding box center [1511, 14] width 8 height 9
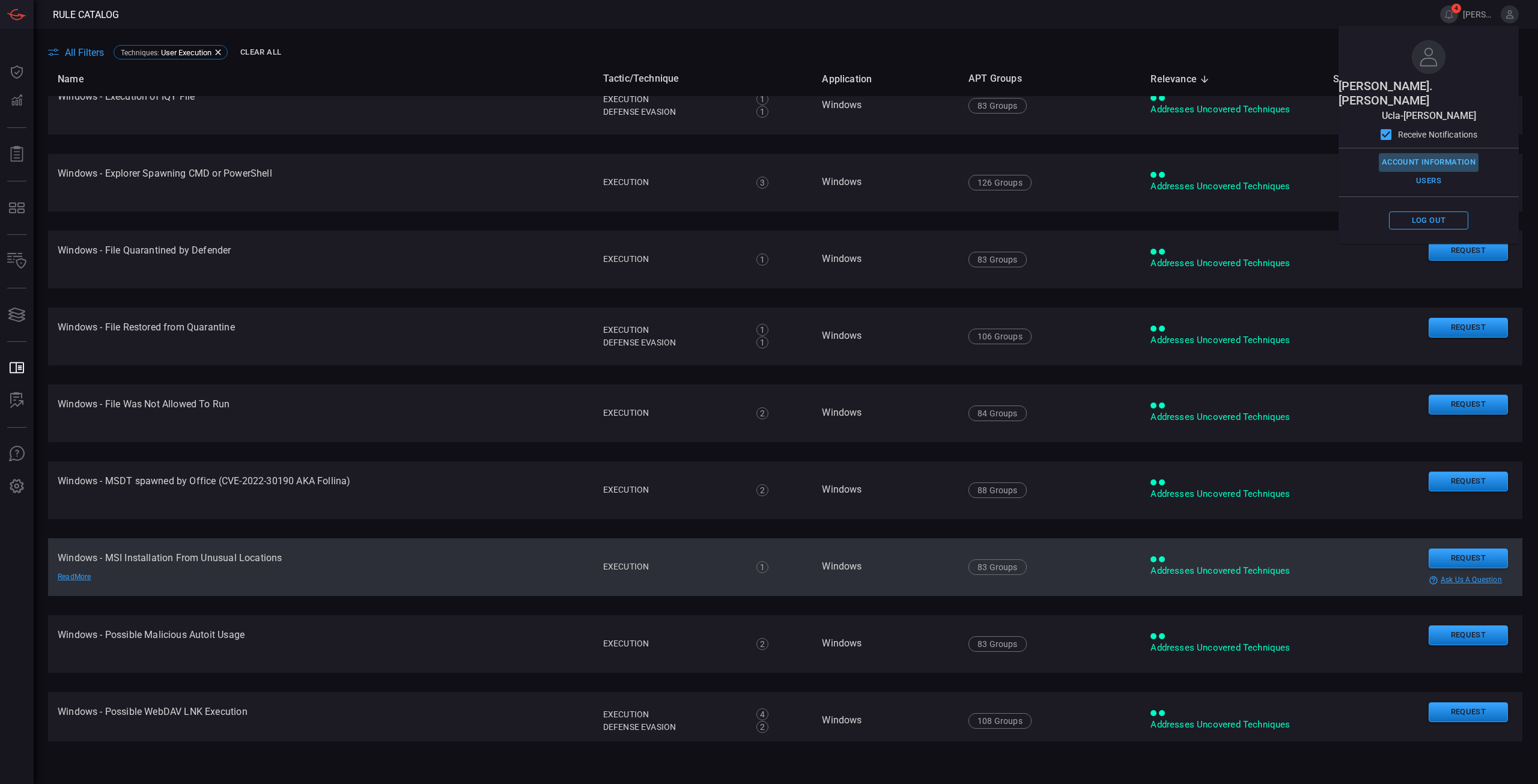
click at [1452, 154] on button "Account Information" at bounding box center [1429, 162] width 100 height 19
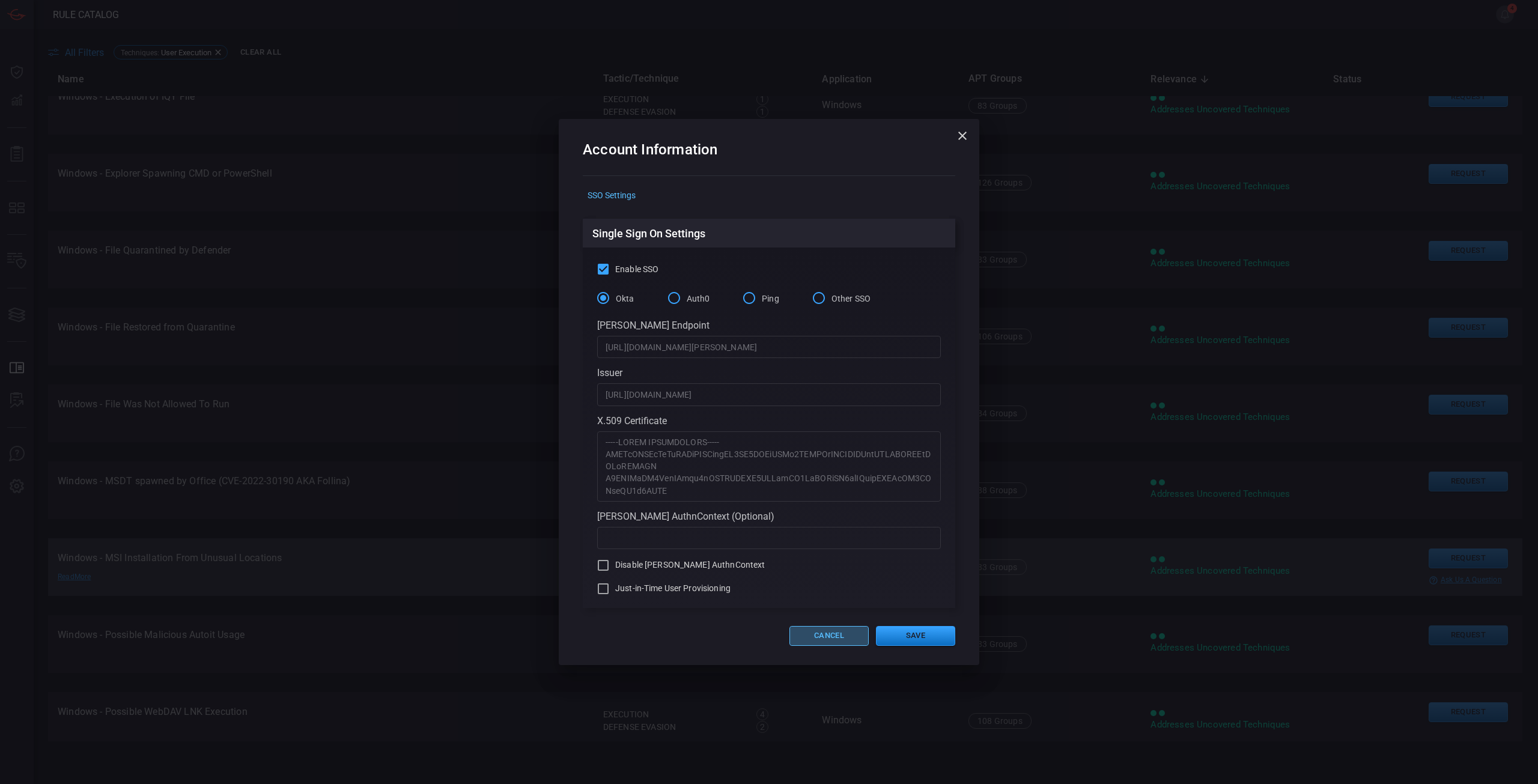
click at [837, 634] on button "Cancel" at bounding box center [829, 636] width 79 height 20
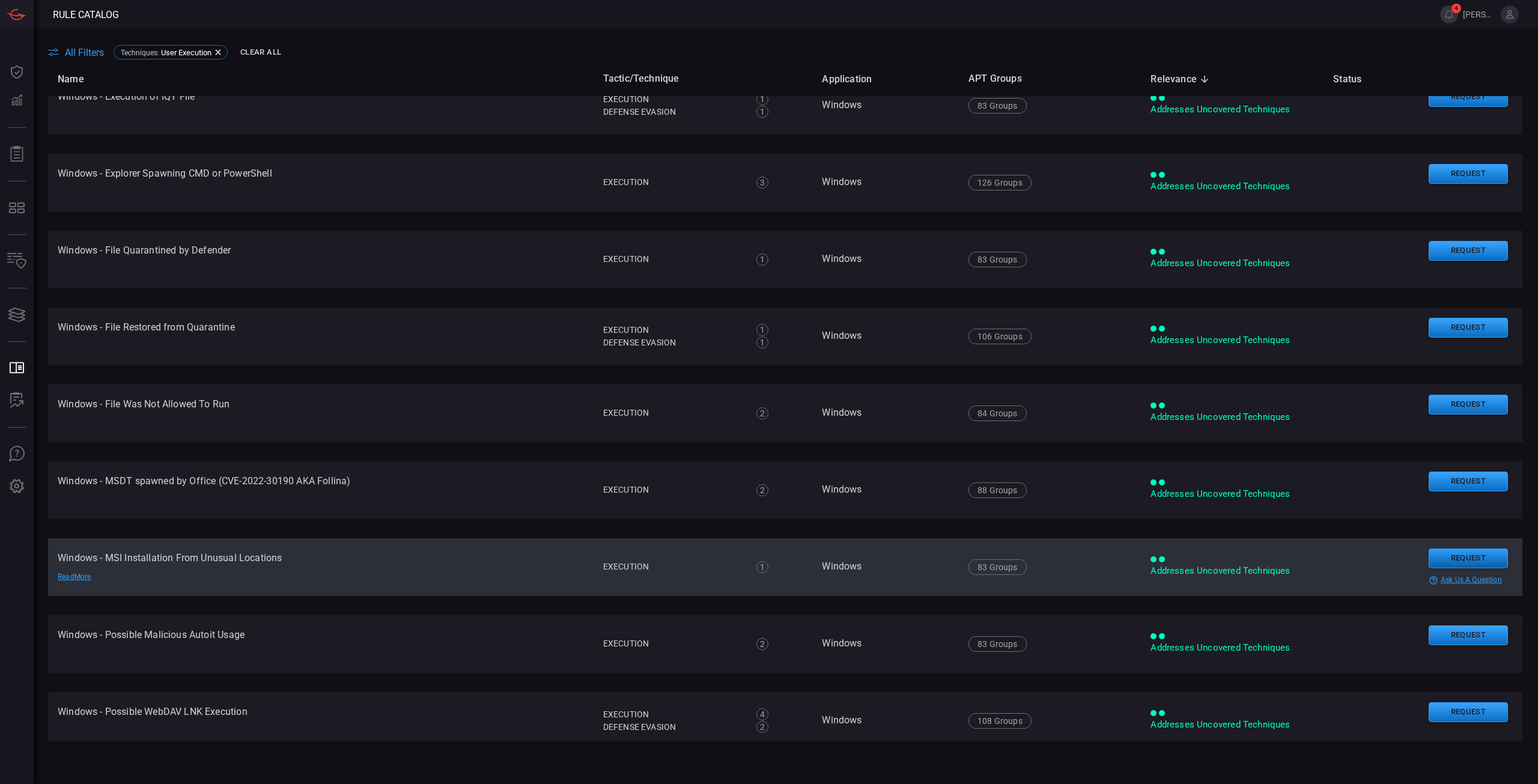
click at [1434, 554] on button "Request" at bounding box center [1468, 558] width 79 height 20
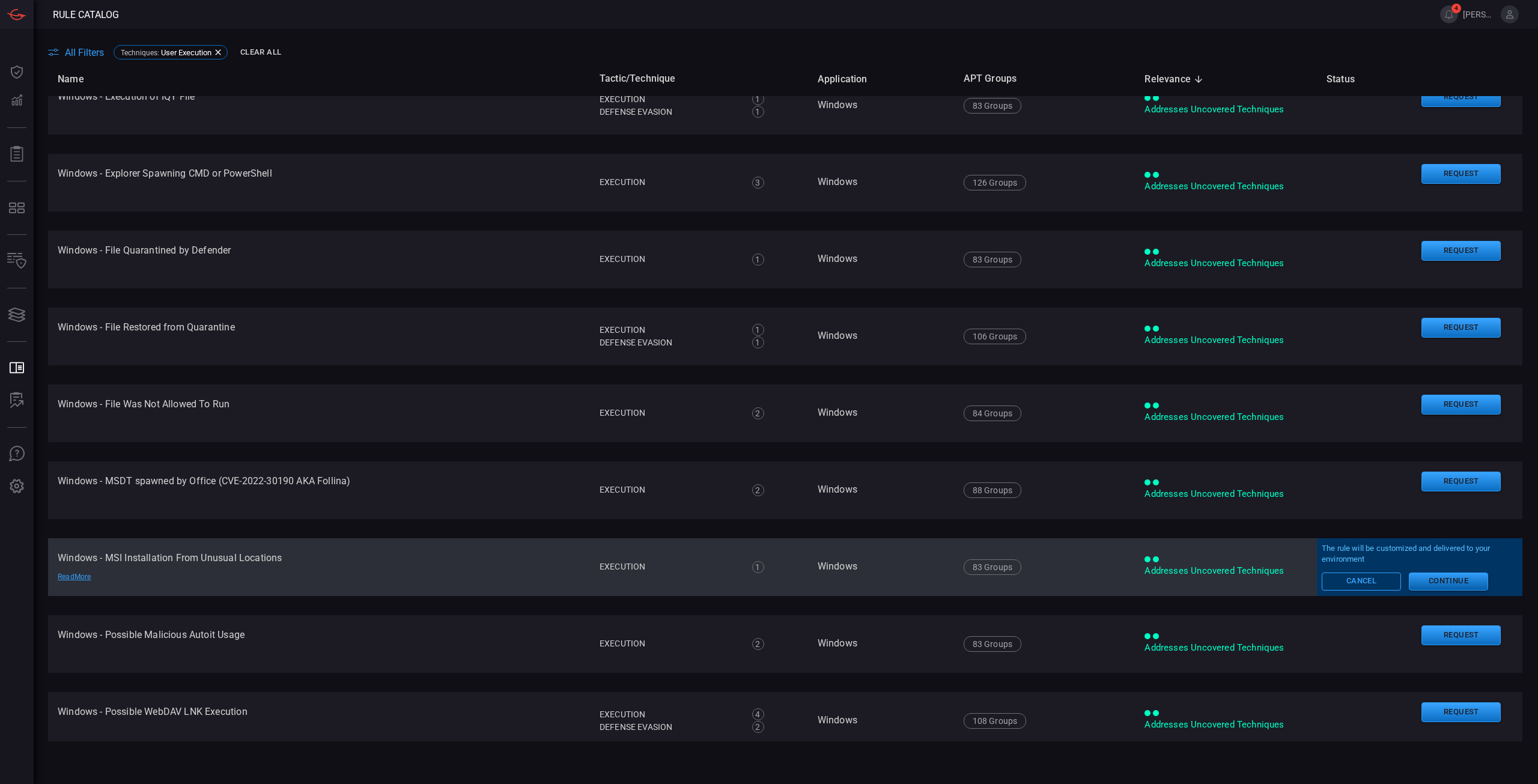
click at [1435, 581] on button "Continue" at bounding box center [1448, 581] width 79 height 18
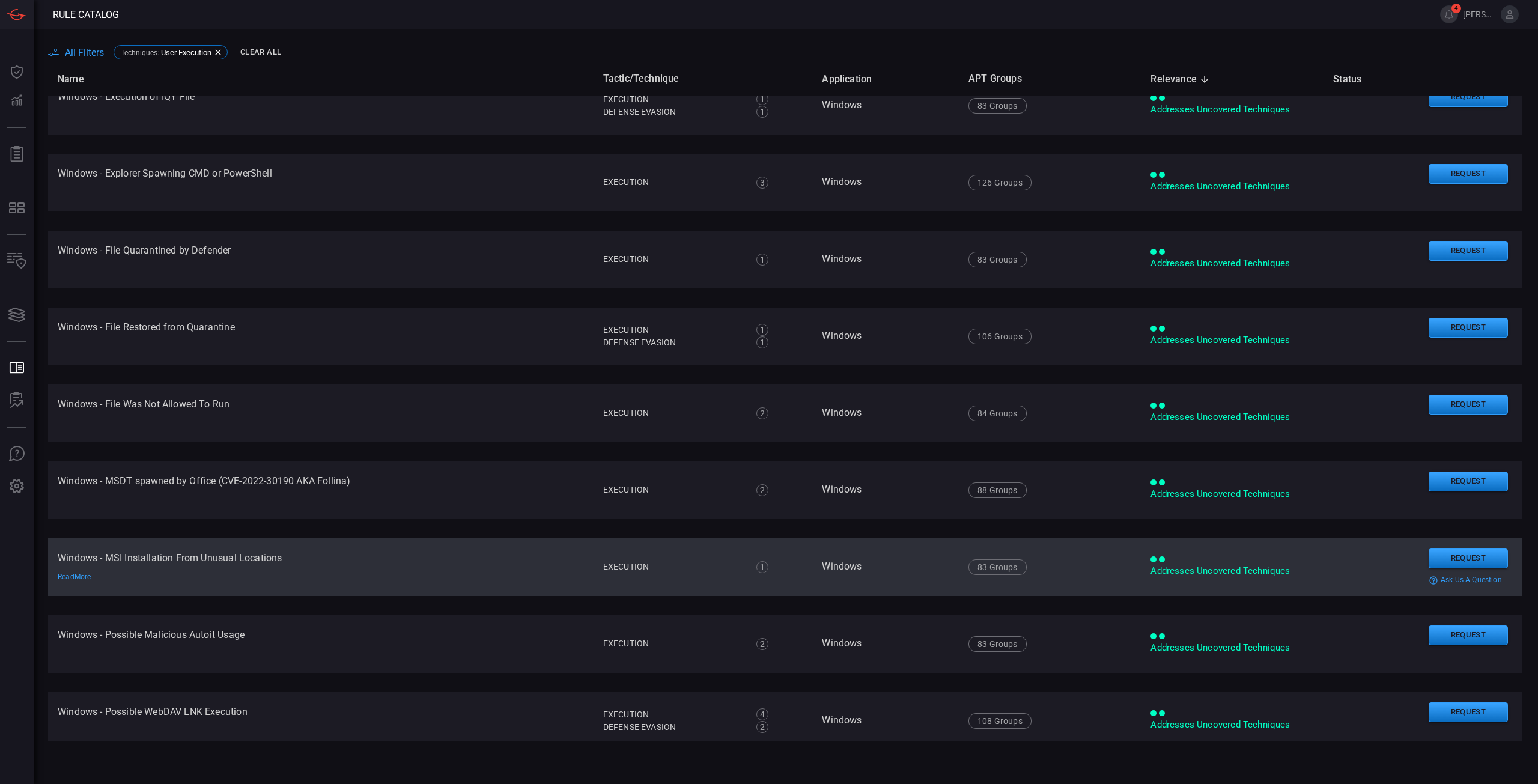
scroll to position [120, 0]
